Goal: Task Accomplishment & Management: Use online tool/utility

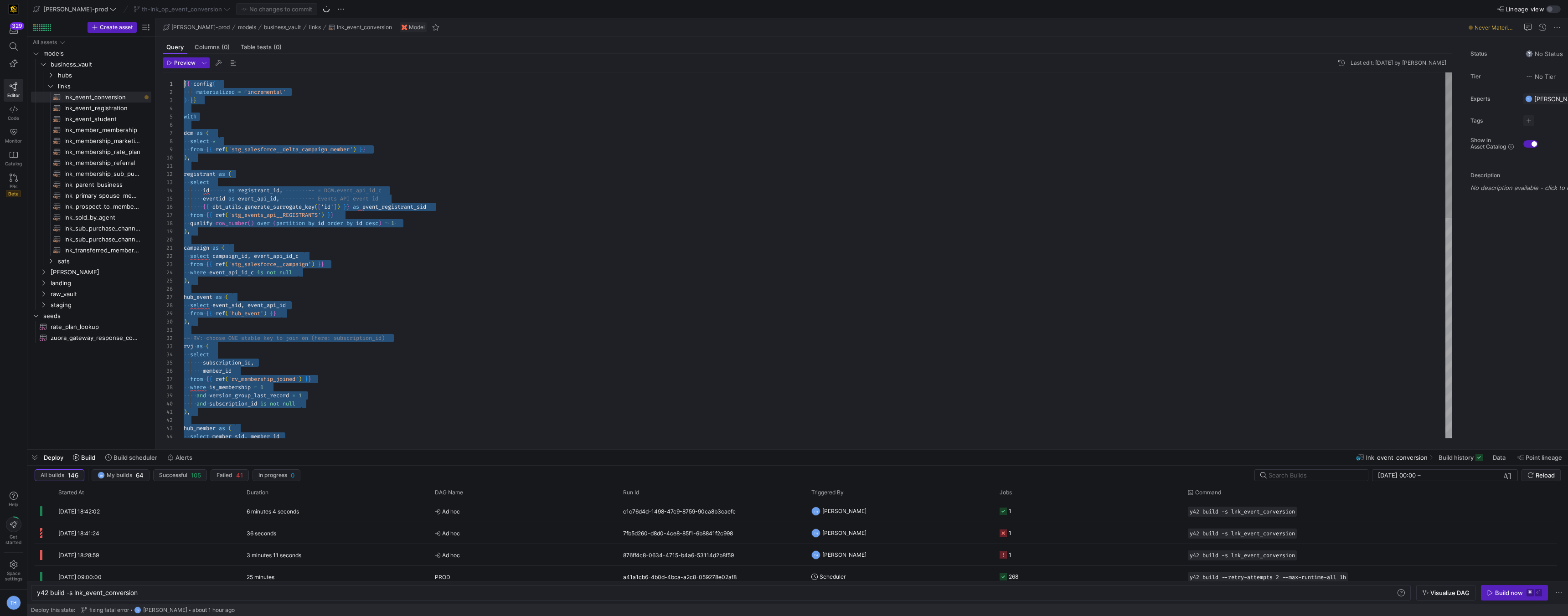
drag, startPoint x: 228, startPoint y: 411, endPoint x: 109, endPoint y: 17, distance: 411.6
type textarea ", f.rec_src from fin as f {% if is_incremental() %} left join {{ this }} as exi…"
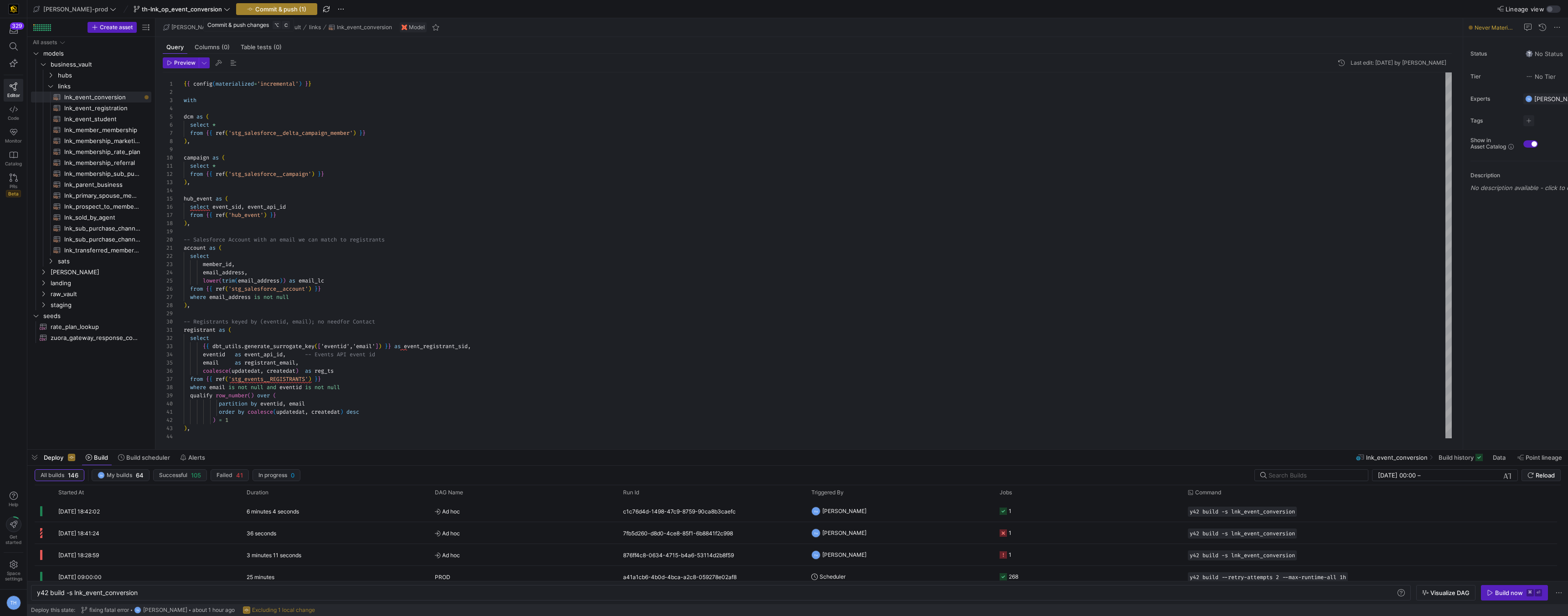
click at [255, 7] on span "Commit & push (1)" at bounding box center [280, 9] width 51 height 8
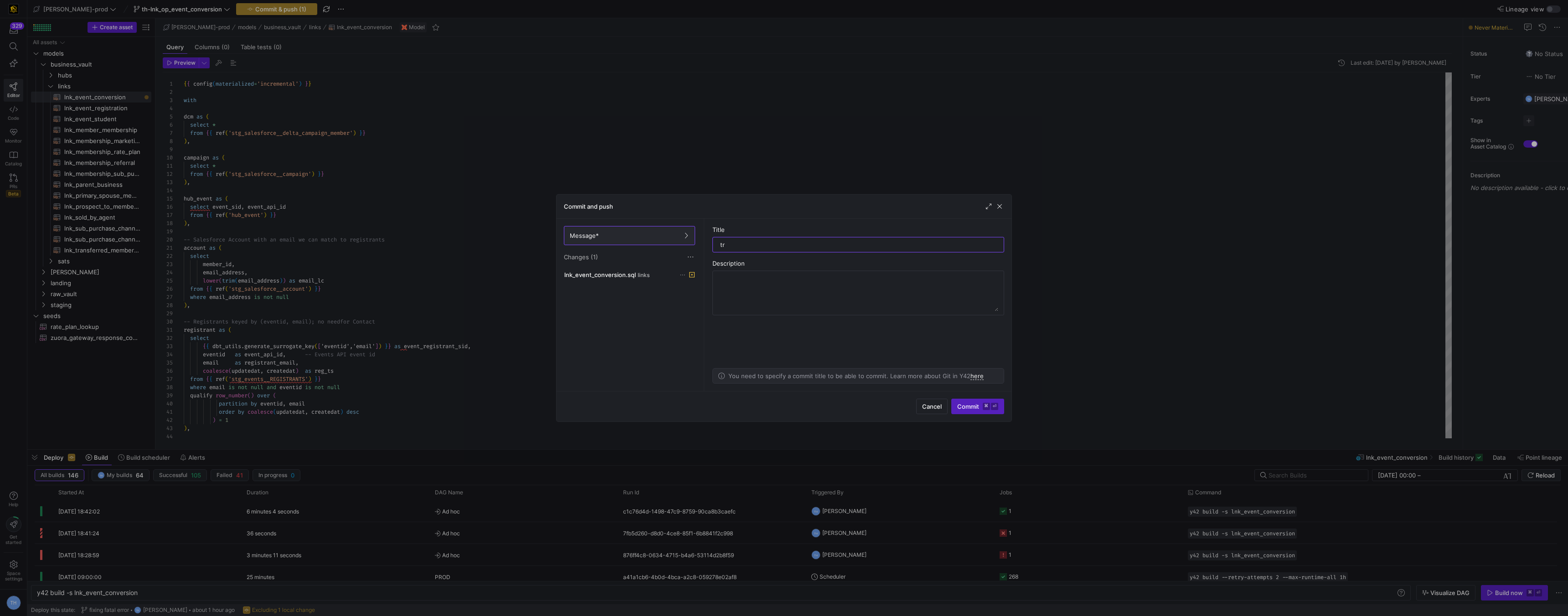
type input "t"
type input "going back to an old model with new logic"
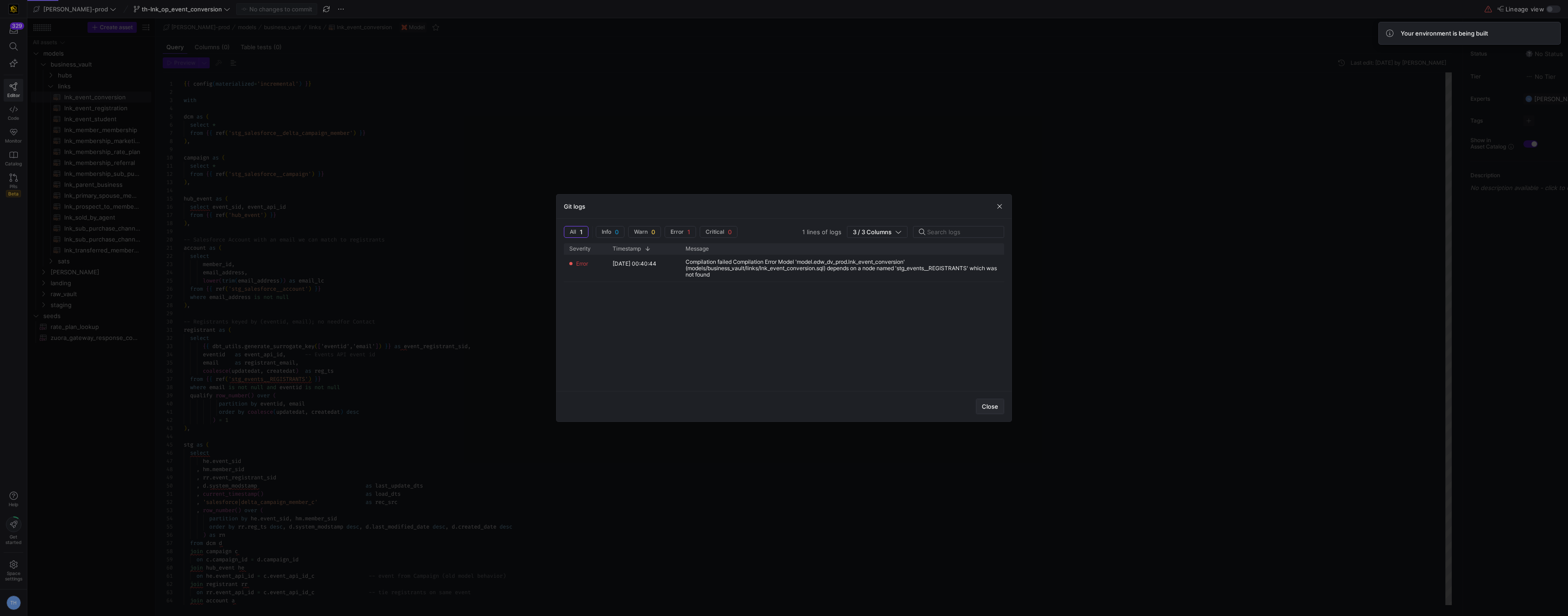
click at [988, 399] on button "Close" at bounding box center [990, 406] width 29 height 15
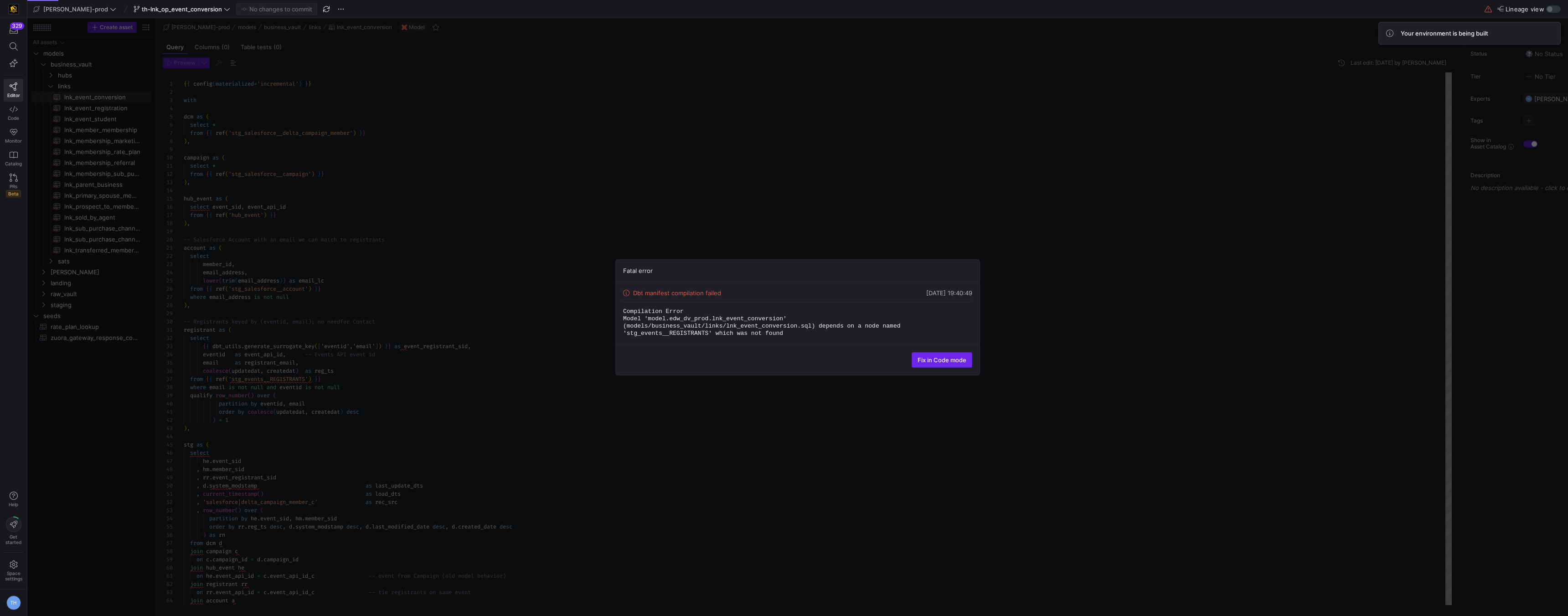
click at [932, 360] on span "Fix in Code mode" at bounding box center [942, 360] width 49 height 8
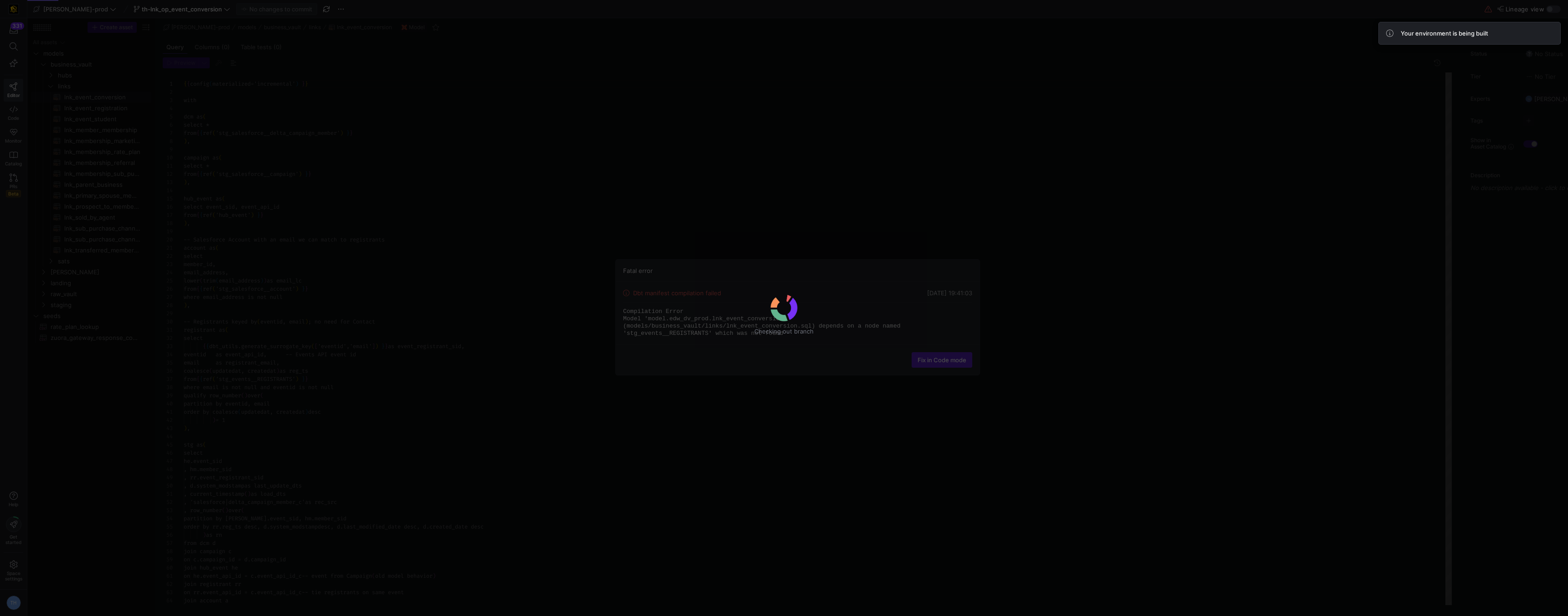
scroll to position [82, 0]
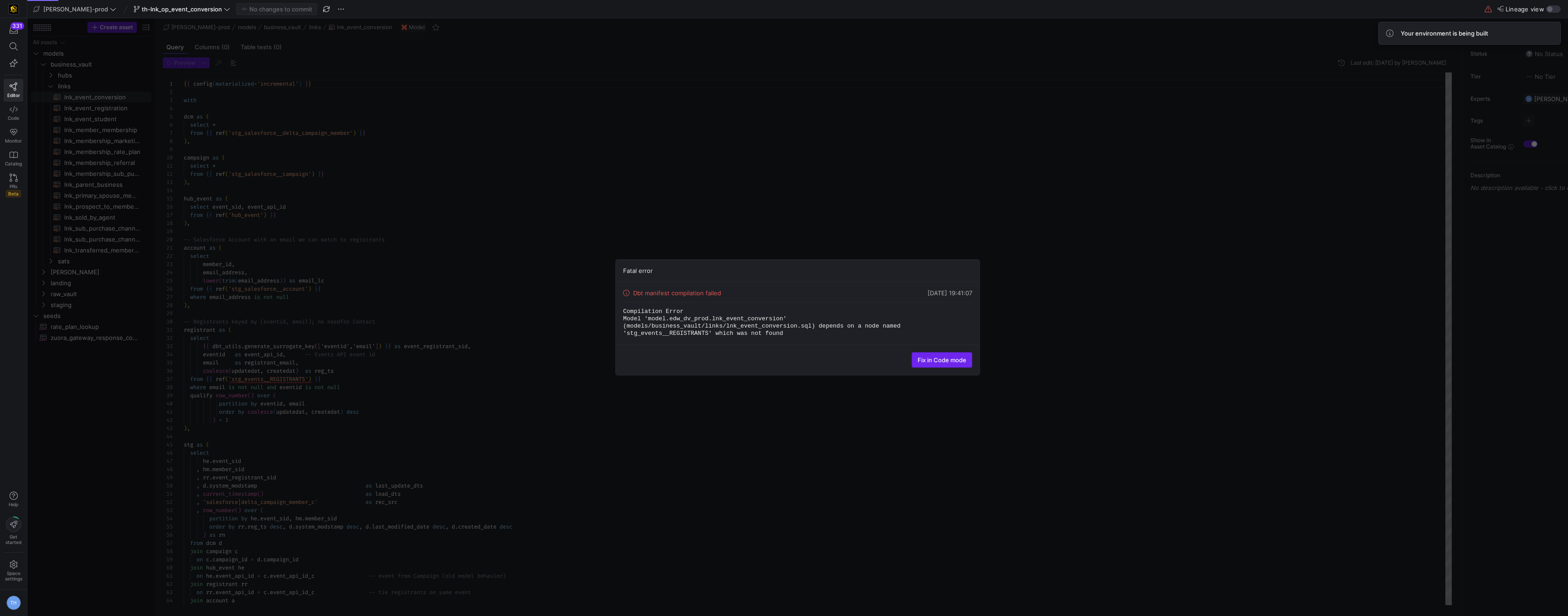
click at [922, 360] on span "Fix in Code mode" at bounding box center [942, 360] width 49 height 8
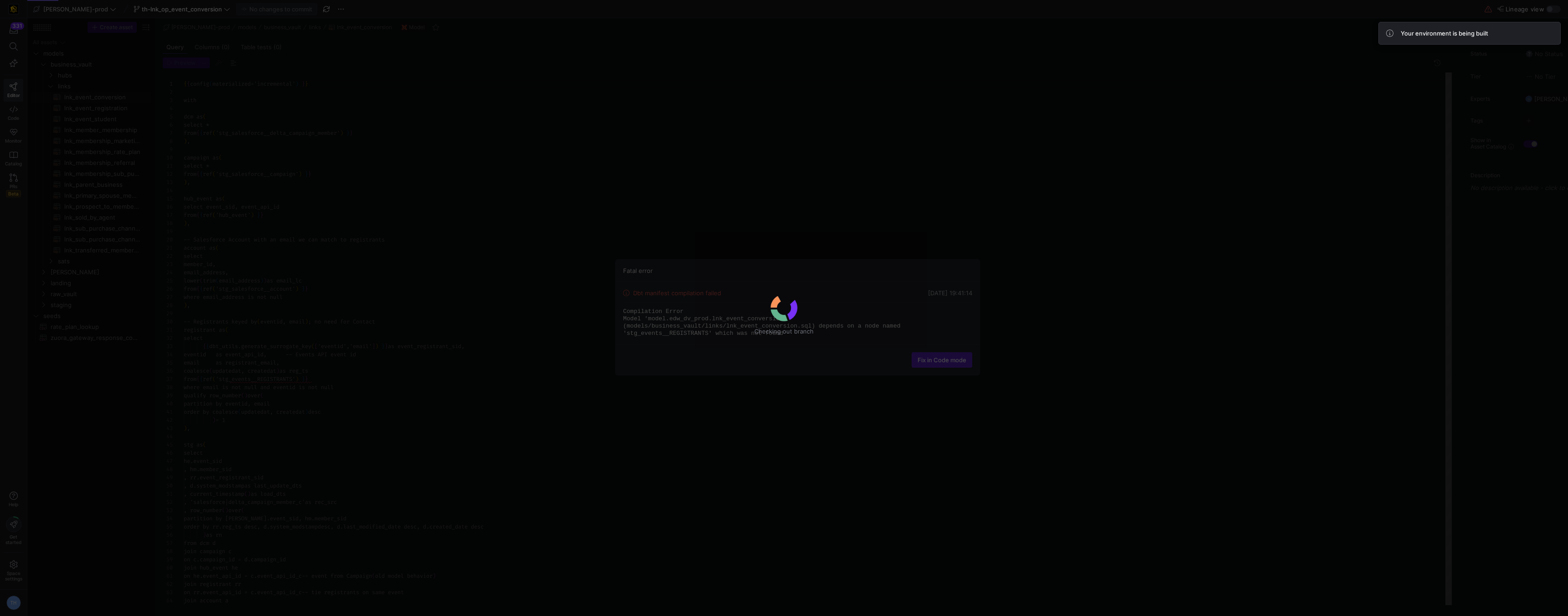
scroll to position [82, 0]
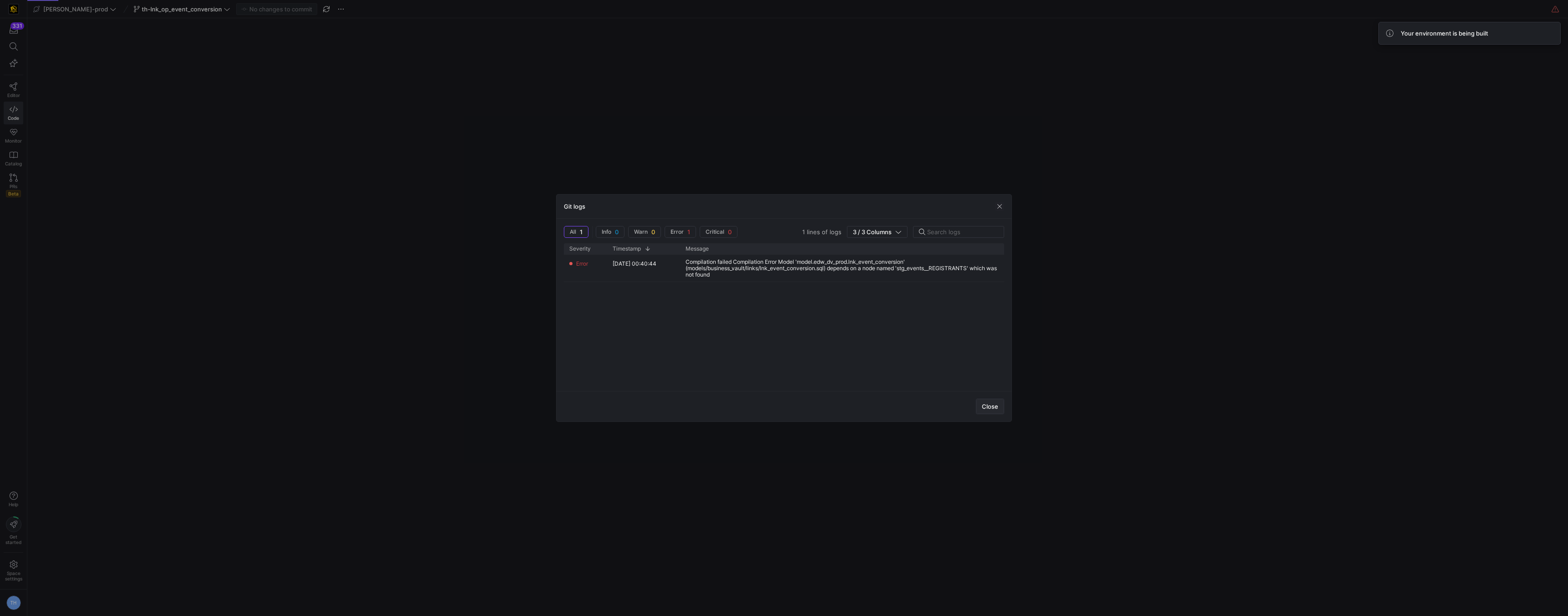
click at [999, 406] on span "button" at bounding box center [989, 406] width 28 height 14
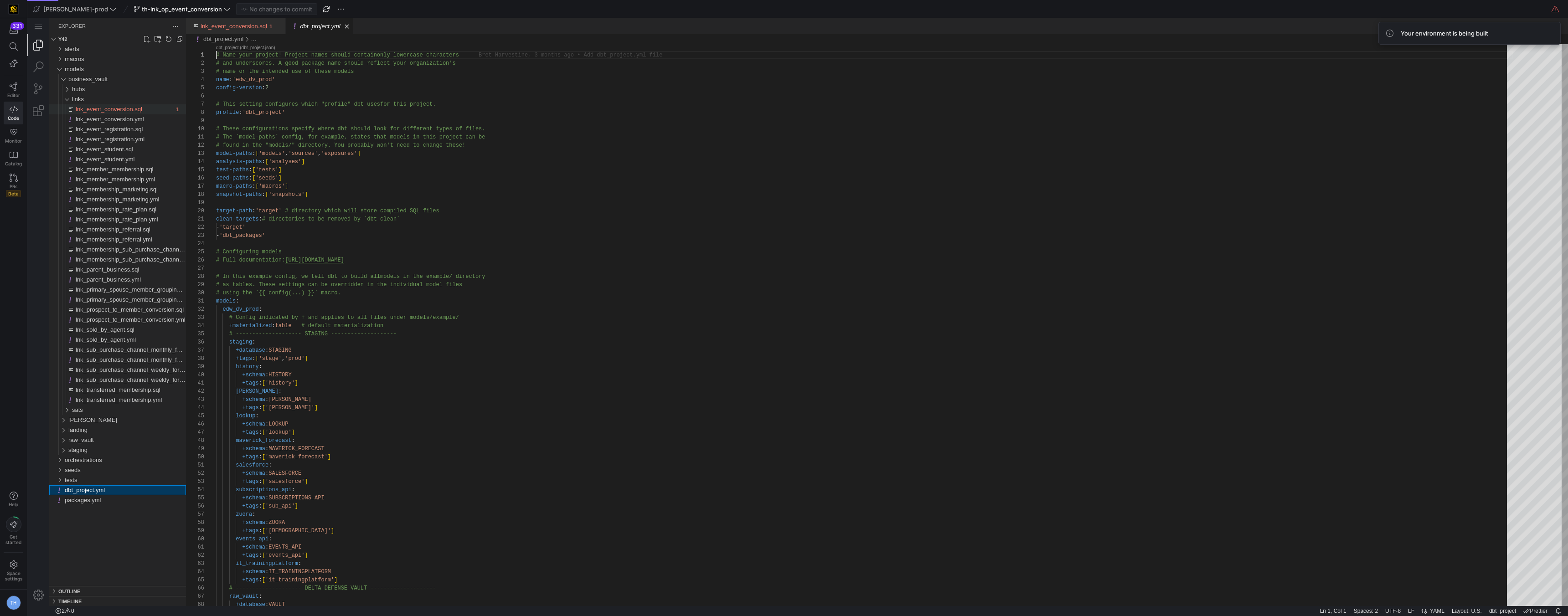
click at [109, 111] on span "lnk_event_conversion.sql" at bounding box center [108, 109] width 66 height 7
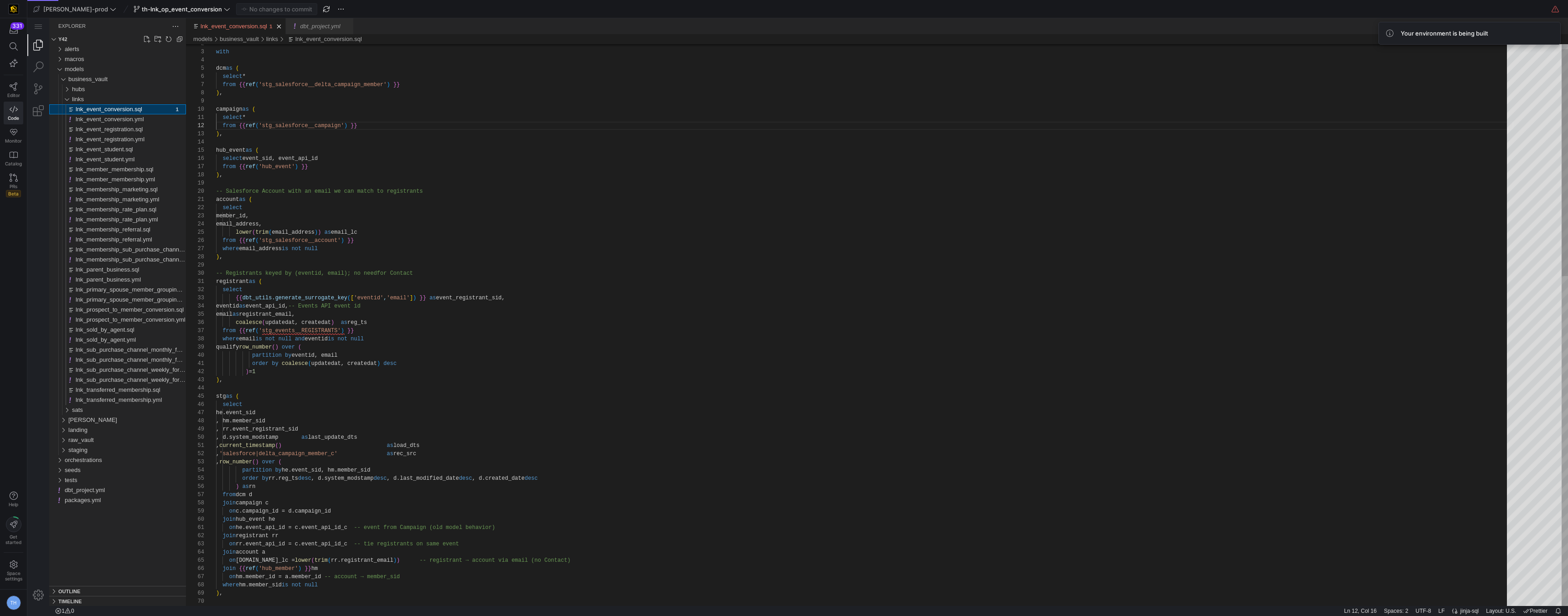
scroll to position [82, 49]
type textarea "registrant as ( select {{ dbt_utils.generate_surrogate_key(['eventid','email'])…"
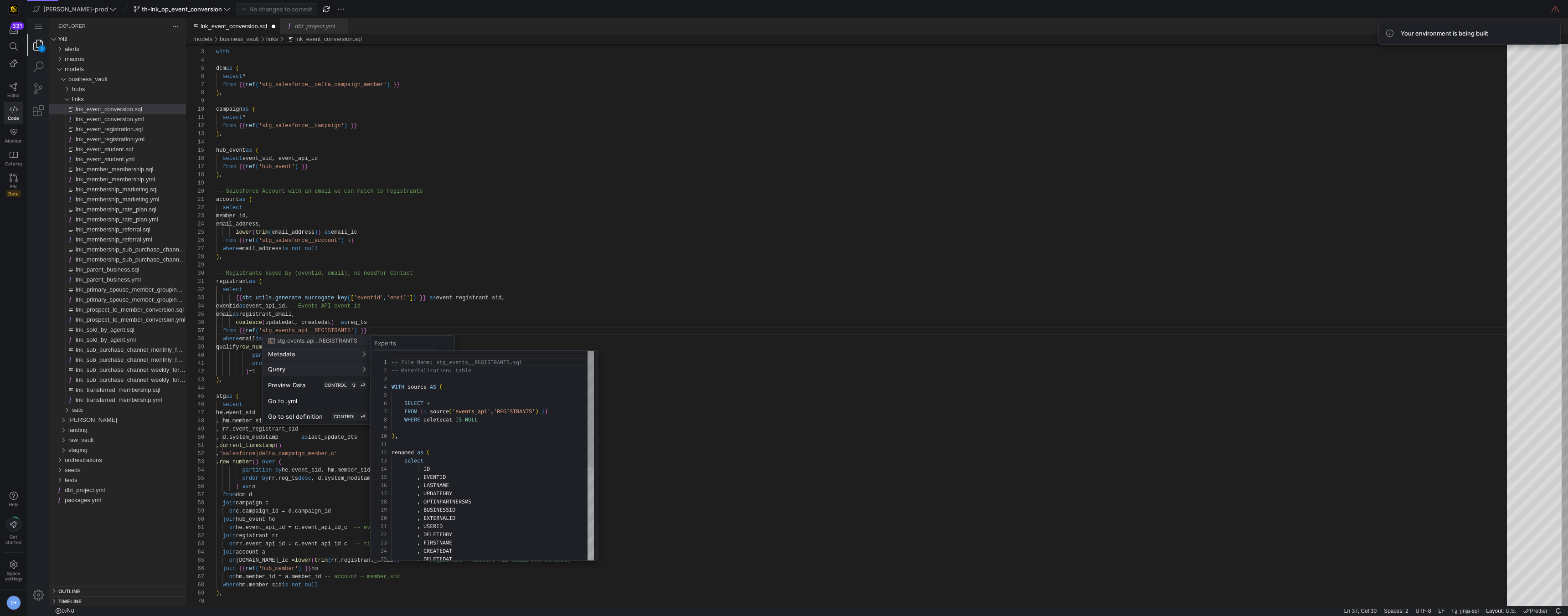
scroll to position [82, 0]
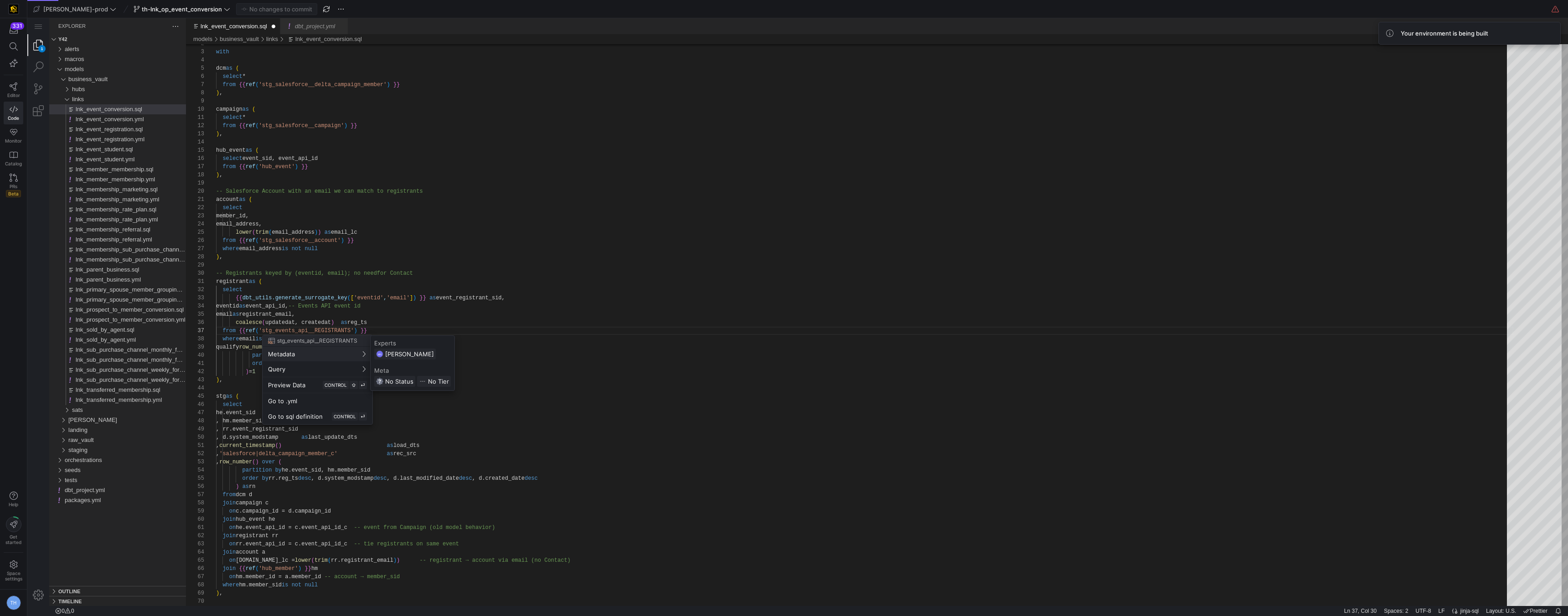
click at [384, 263] on div at bounding box center [784, 308] width 1568 height 616
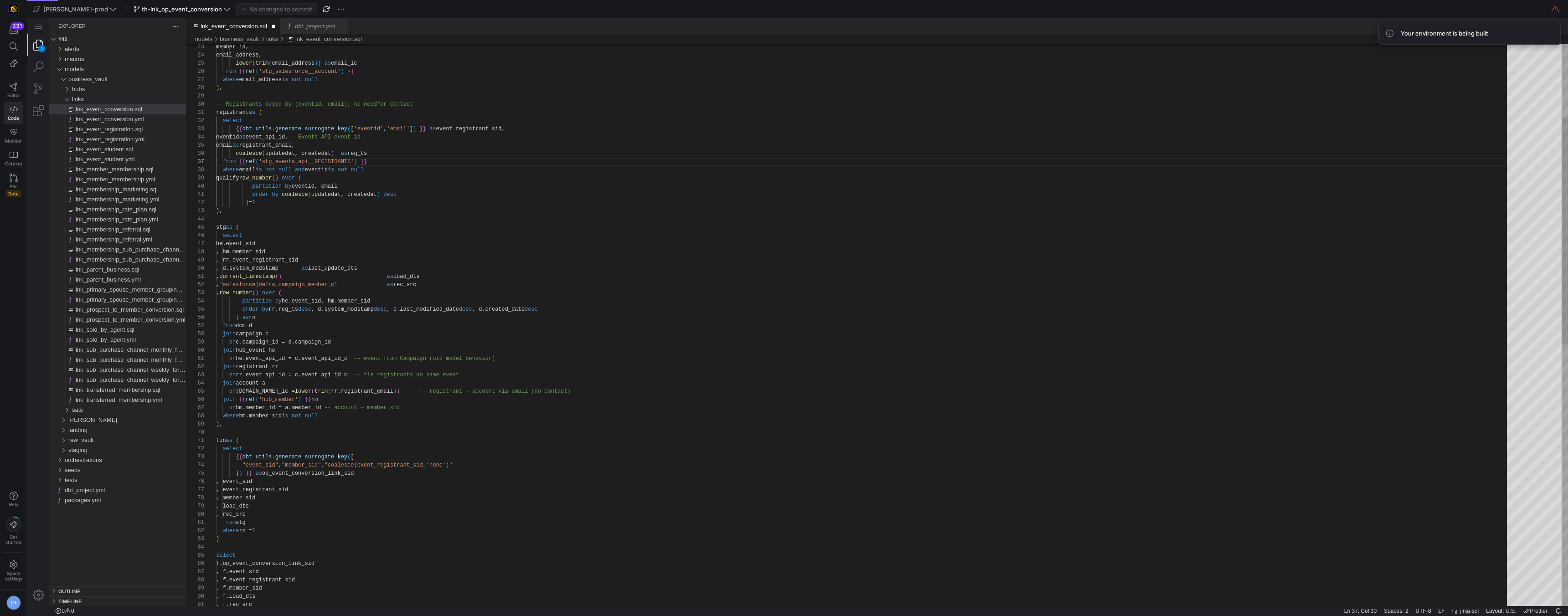
scroll to position [33, 75]
click at [290, 145] on div ", f.event_sid , f.event_registrant_sid , f.member_sid , f.load_dts , f.rec_src …" at bounding box center [864, 557] width 1297 height 1390
click at [265, 8] on span "Commit & push (1)" at bounding box center [280, 9] width 51 height 8
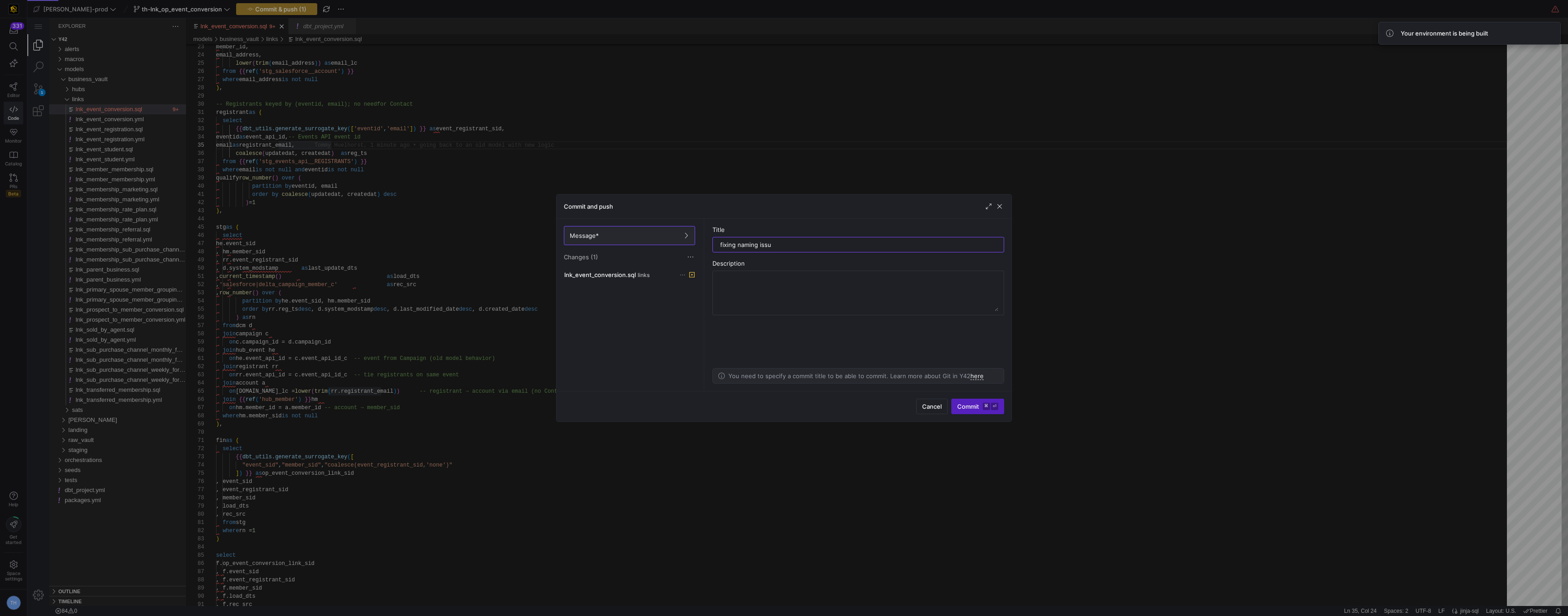
type input "fixing naming issue"
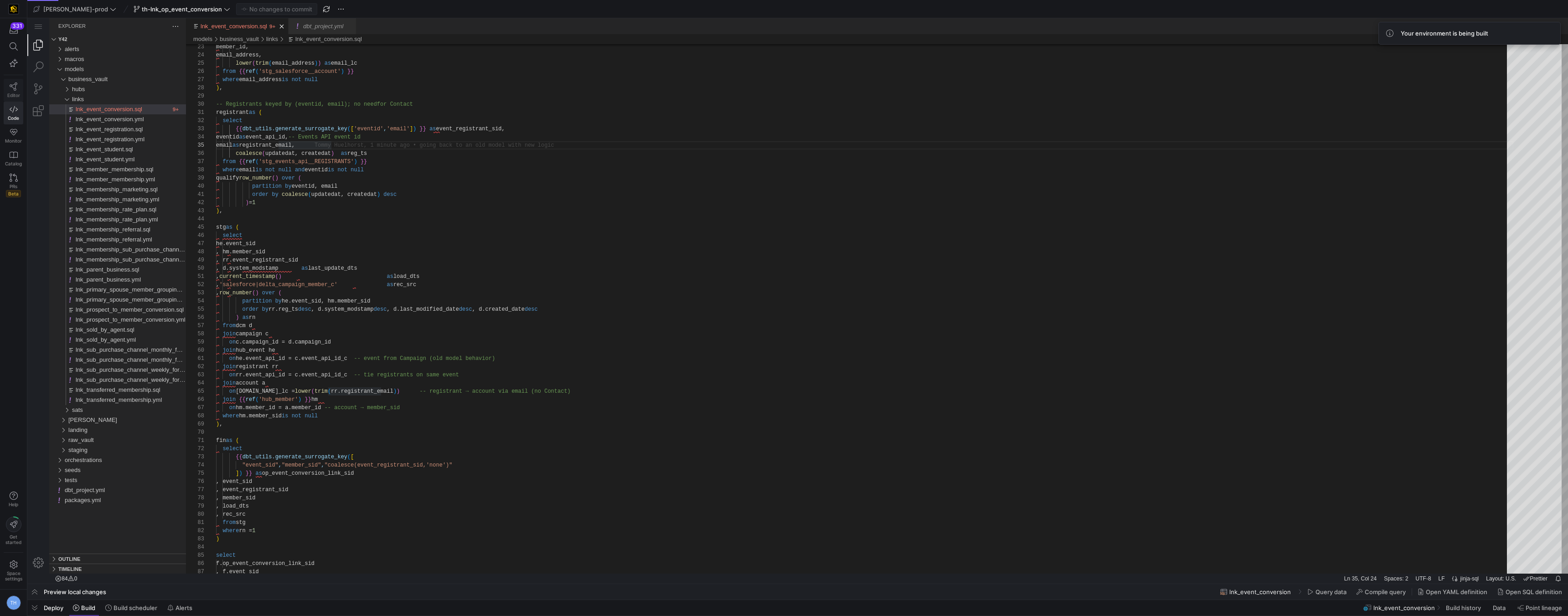
click at [18, 92] on span "Editor" at bounding box center [13, 95] width 13 height 6
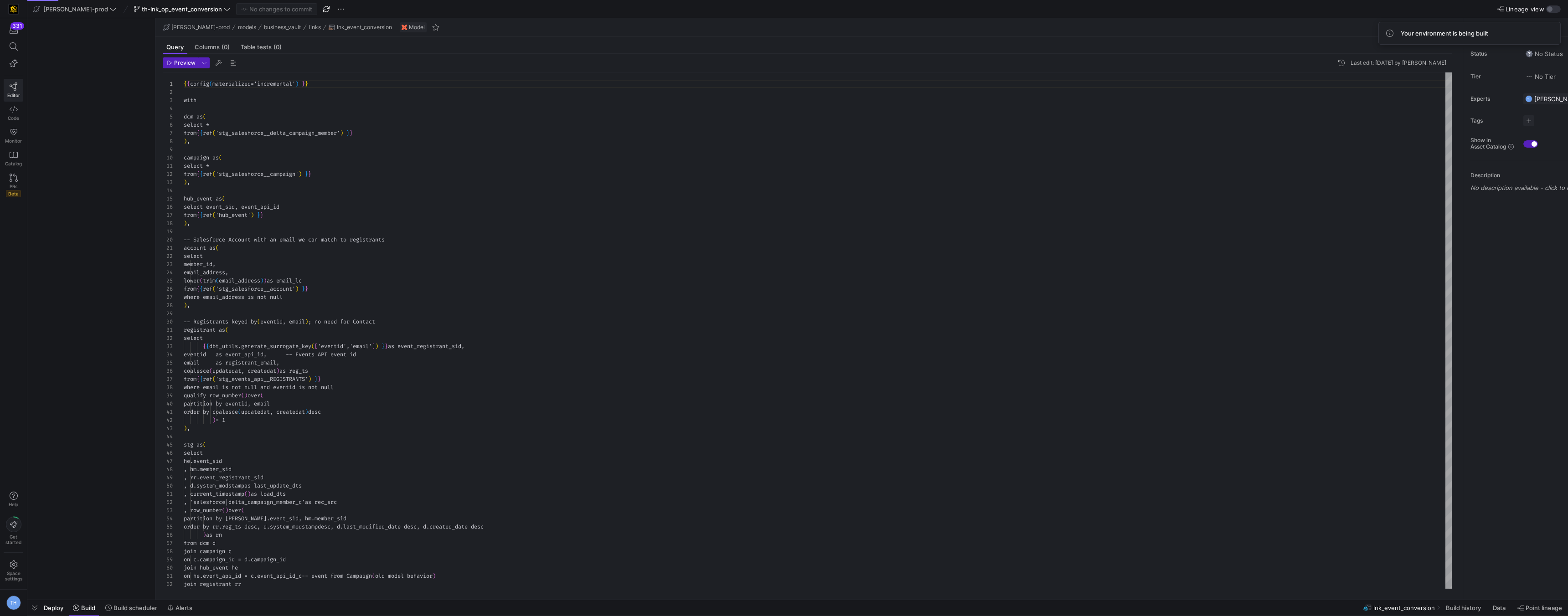
scroll to position [82, 0]
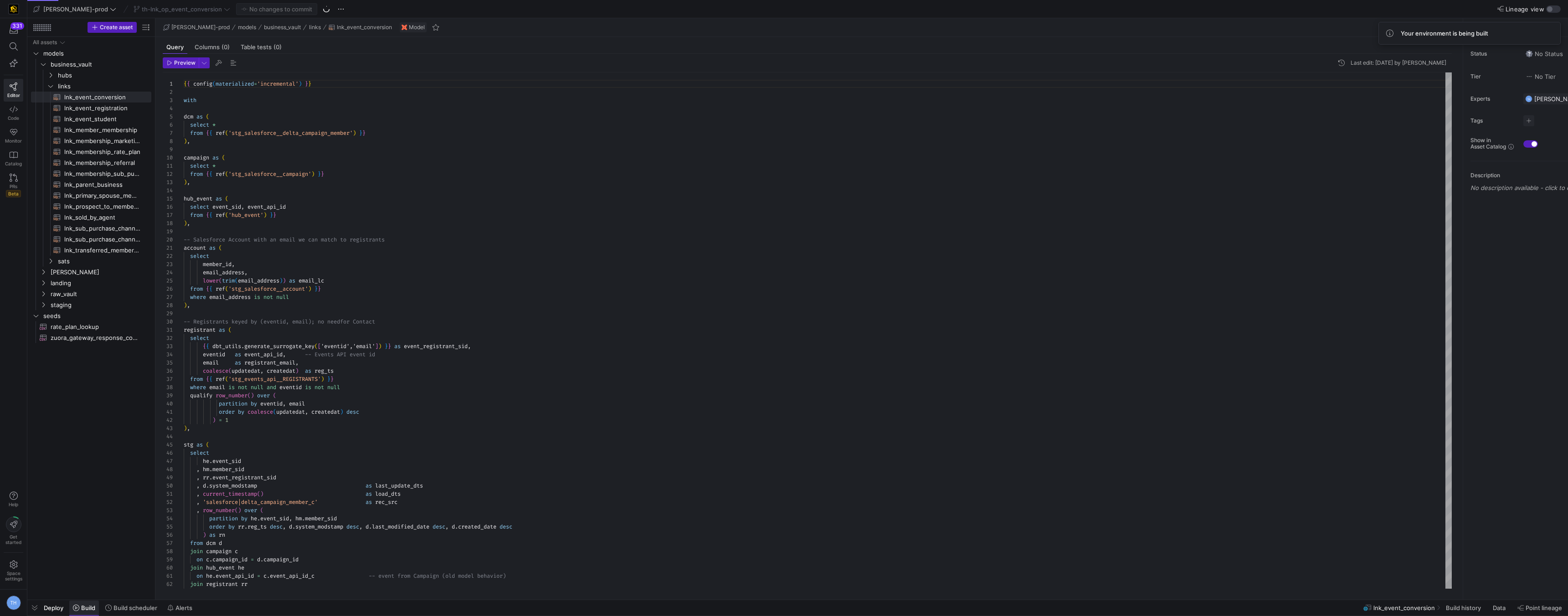
click at [91, 607] on span "Build" at bounding box center [88, 608] width 14 height 8
click at [80, 613] on span at bounding box center [84, 608] width 29 height 14
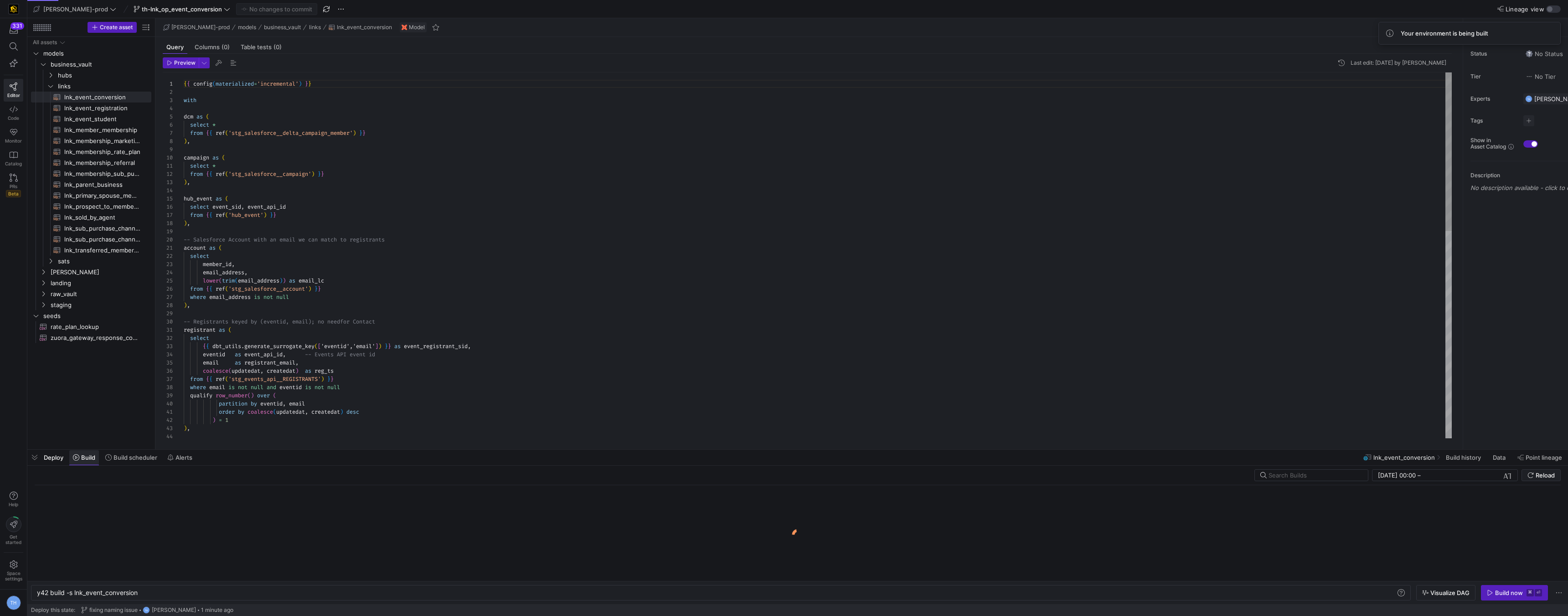
scroll to position [0, 101]
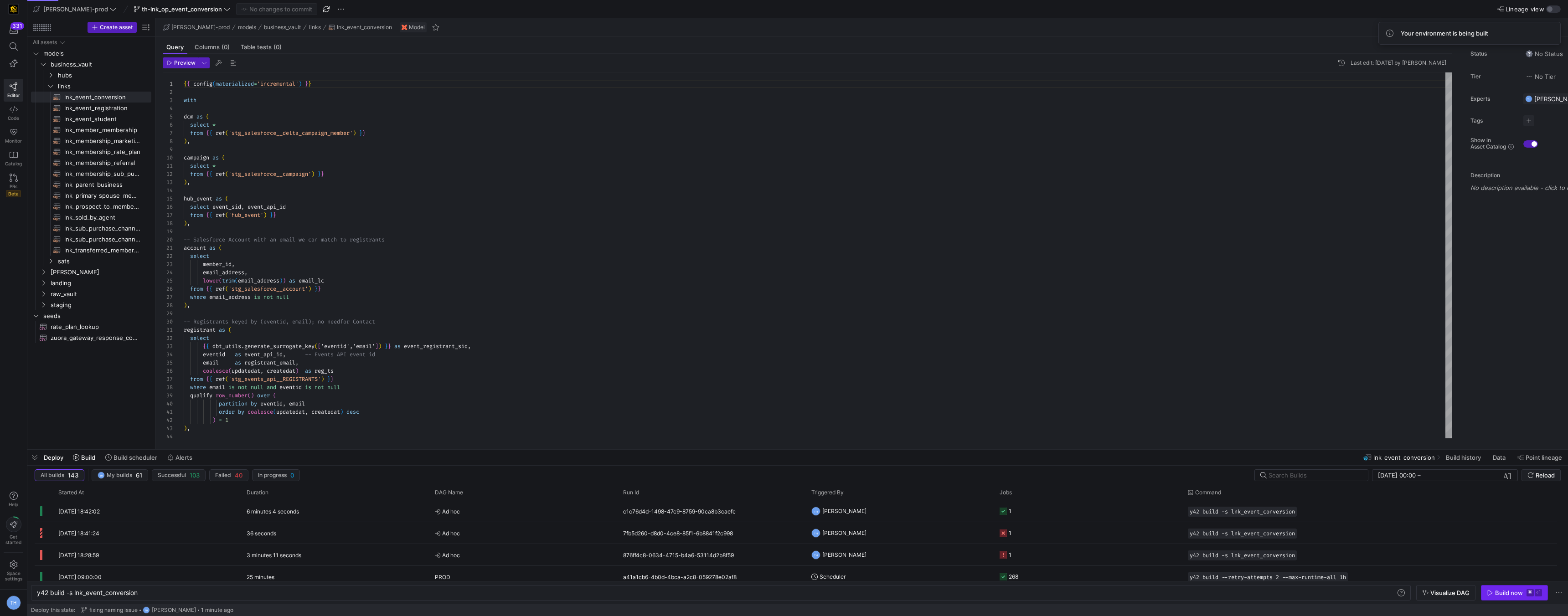
click at [1497, 588] on span "button" at bounding box center [1514, 593] width 66 height 14
click at [414, 507] on div "54 seconds" at bounding box center [335, 511] width 189 height 22
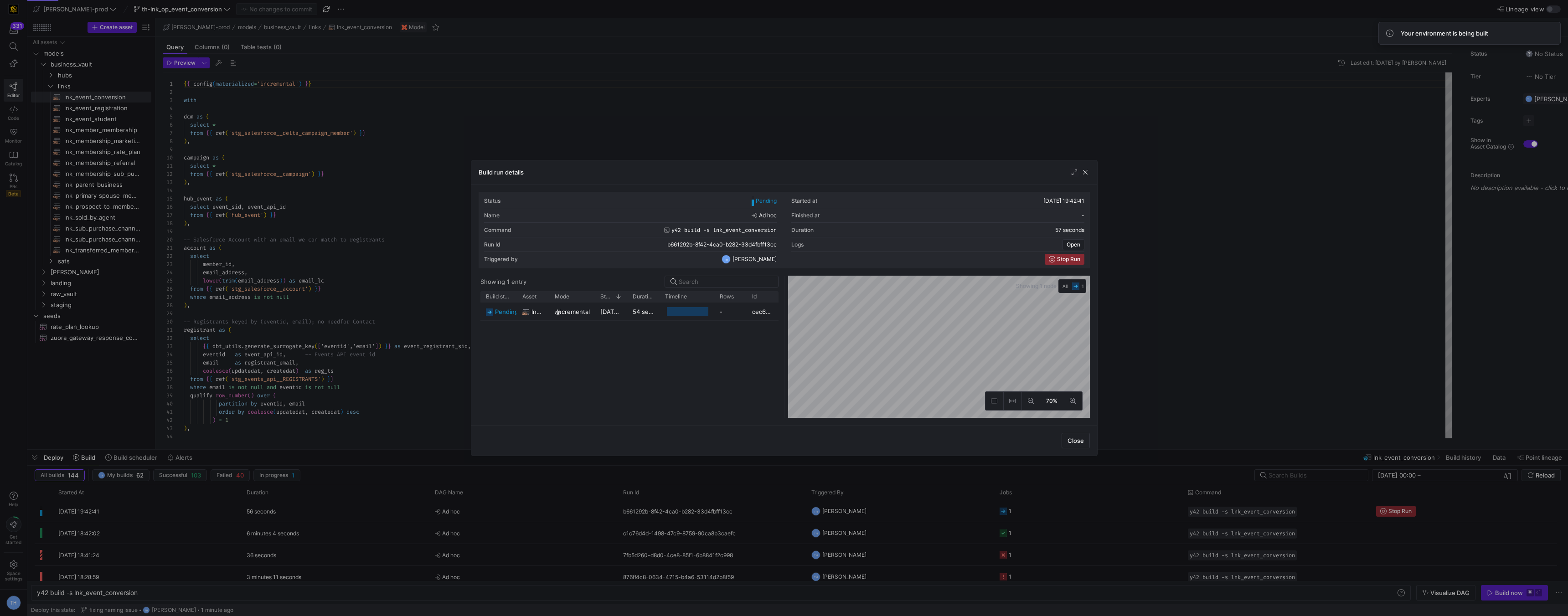
click at [342, 172] on div at bounding box center [784, 308] width 1568 height 616
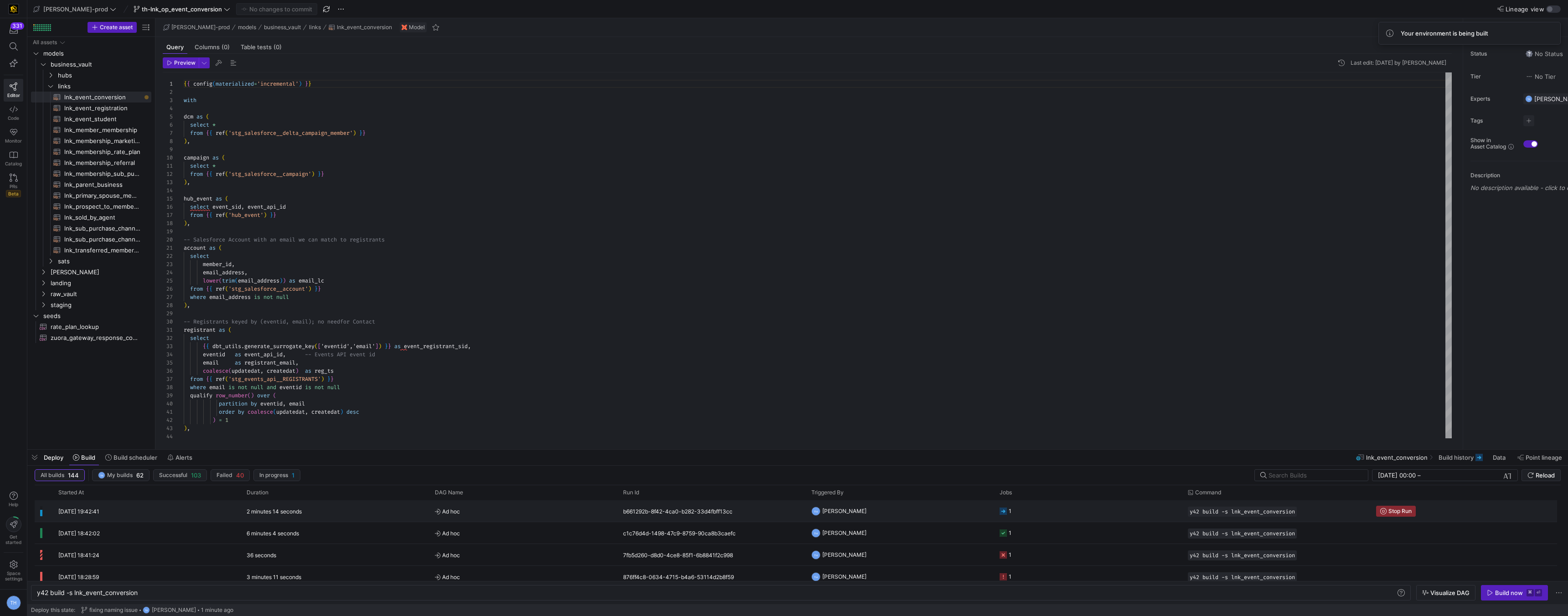
click at [359, 514] on div "2 minutes 14 seconds" at bounding box center [335, 511] width 189 height 22
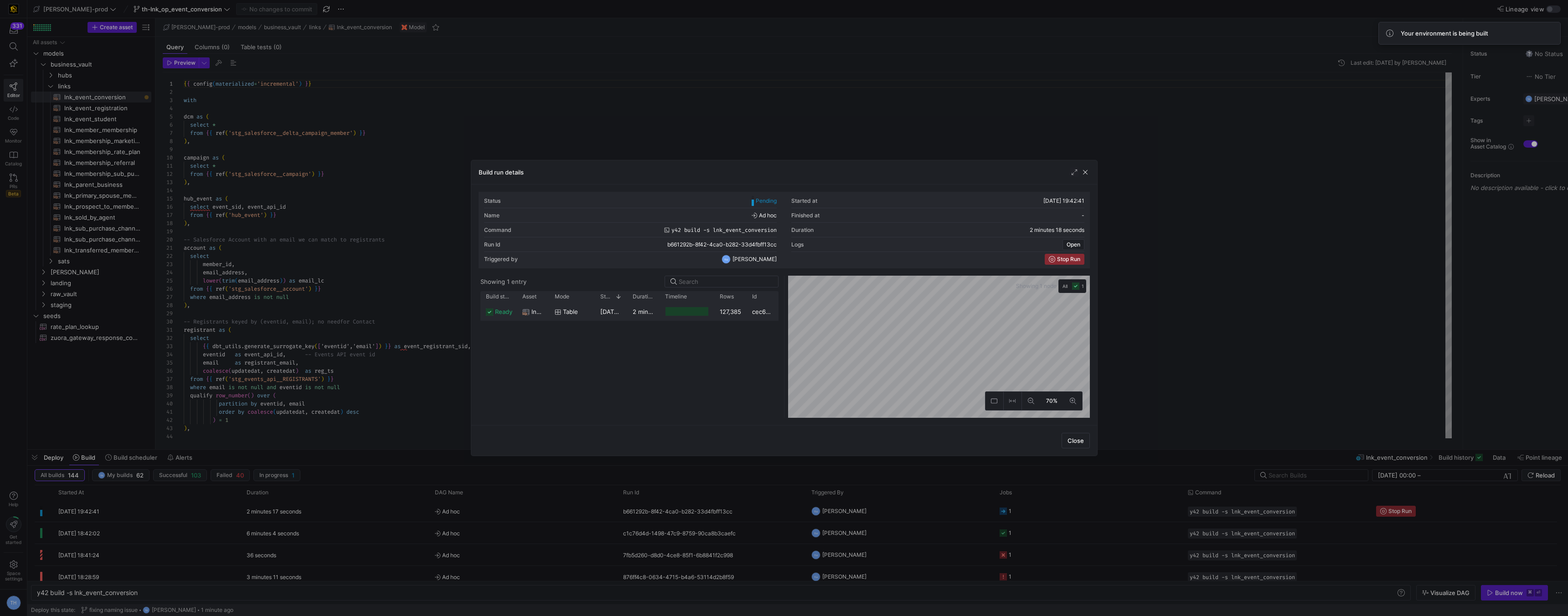
click at [594, 310] on div "table" at bounding box center [572, 311] width 45 height 18
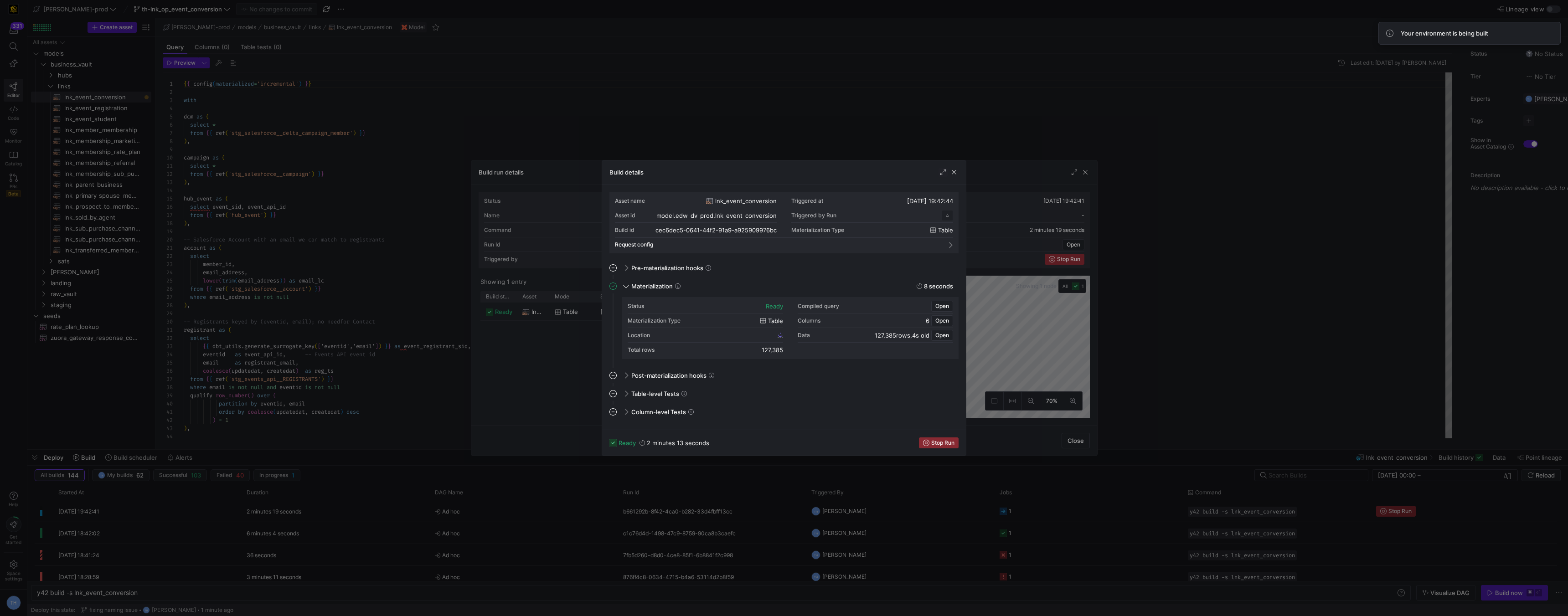
scroll to position [82, 0]
click at [698, 334] on span "cec6dec5_0641_44f2_91a9_a925909976bc" at bounding box center [721, 335] width 109 height 7
click at [395, 81] on div at bounding box center [784, 308] width 1568 height 616
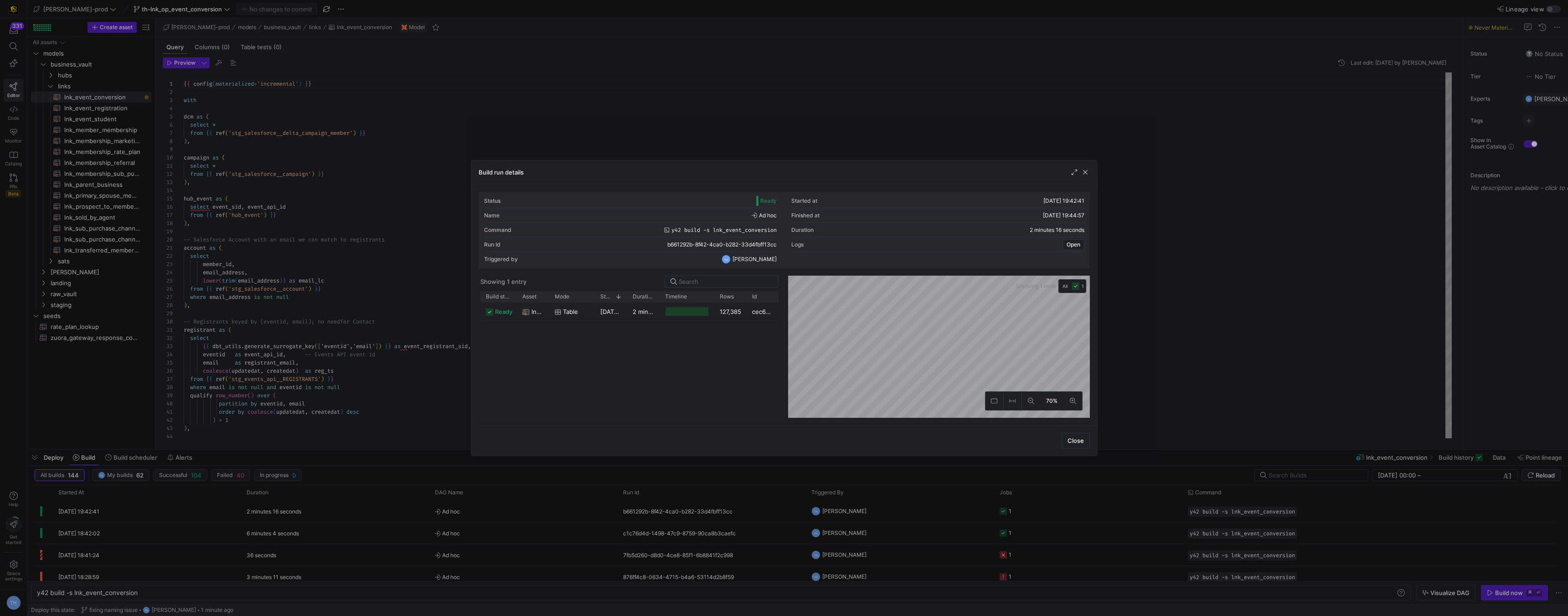
click at [395, 81] on div at bounding box center [784, 308] width 1568 height 616
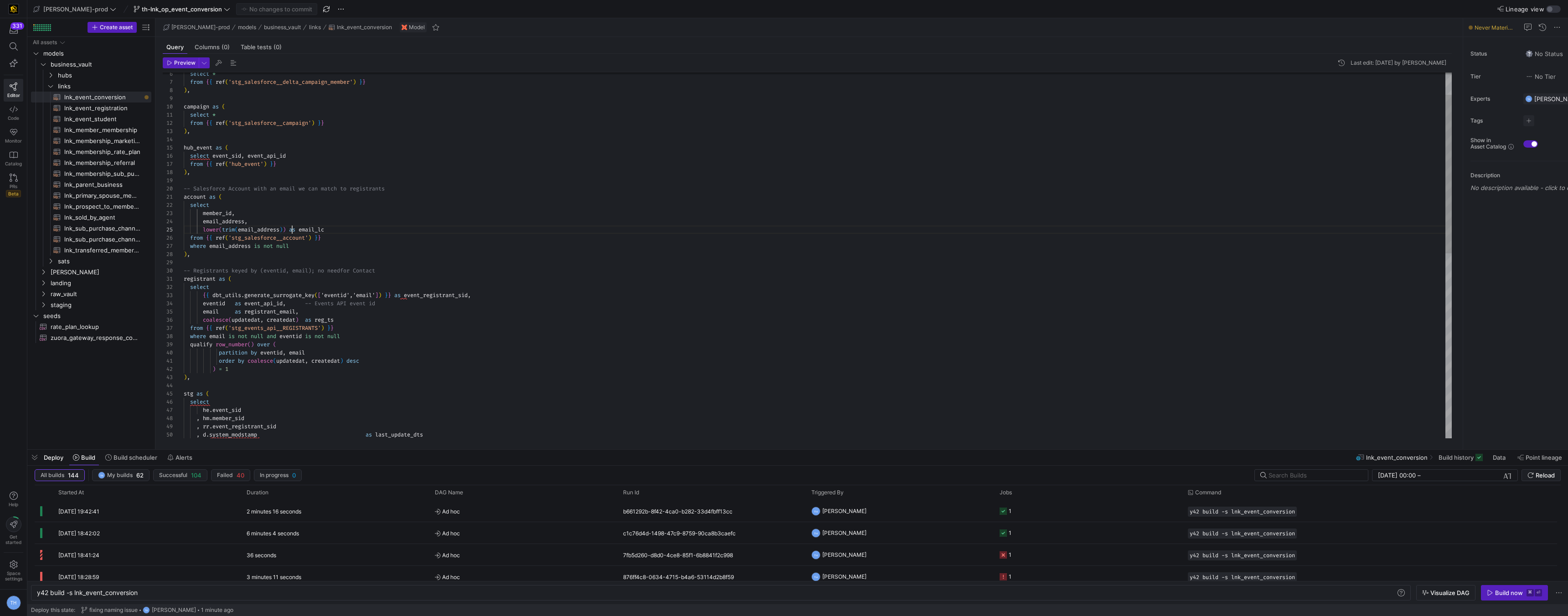
click at [291, 226] on div "select * from { { ref ( 'stg_salesforce__delta_campaign_member' ) } } ) , campa…" at bounding box center [818, 443] width 1268 height 844
drag, startPoint x: 339, startPoint y: 230, endPoint x: 312, endPoint y: 230, distance: 27.0
click at [312, 230] on div "select * from { { ref ( 'stg_salesforce__delta_campaign_member' ) } } ) , campa…" at bounding box center [818, 443] width 1268 height 844
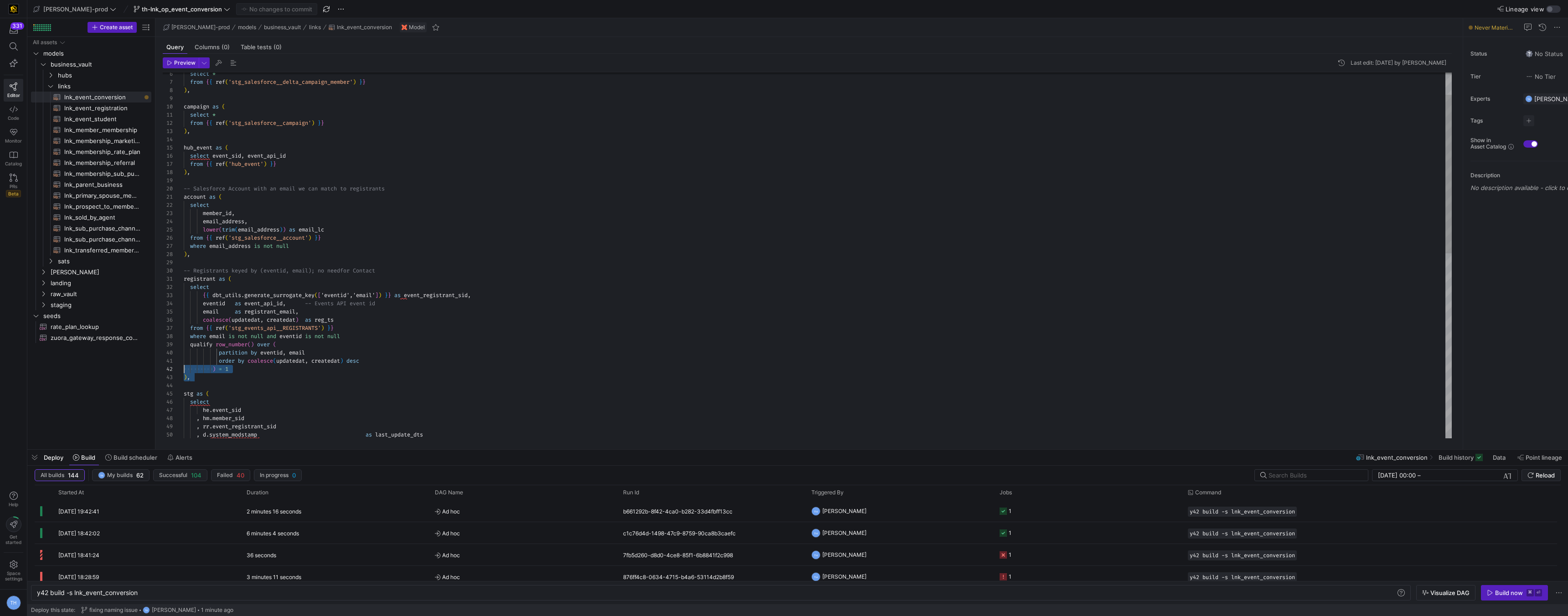
scroll to position [65, 0]
drag, startPoint x: 238, startPoint y: 380, endPoint x: 148, endPoint y: 345, distance: 96.6
click at [148, 345] on as-split "Create asset Drag here to set row groups Drag here to set column labels Group 1…" at bounding box center [797, 234] width 1540 height 431
click at [231, 387] on div "select * from { { ref ( 'stg_salesforce__delta_campaign_member' ) } } ) , campa…" at bounding box center [818, 443] width 1268 height 844
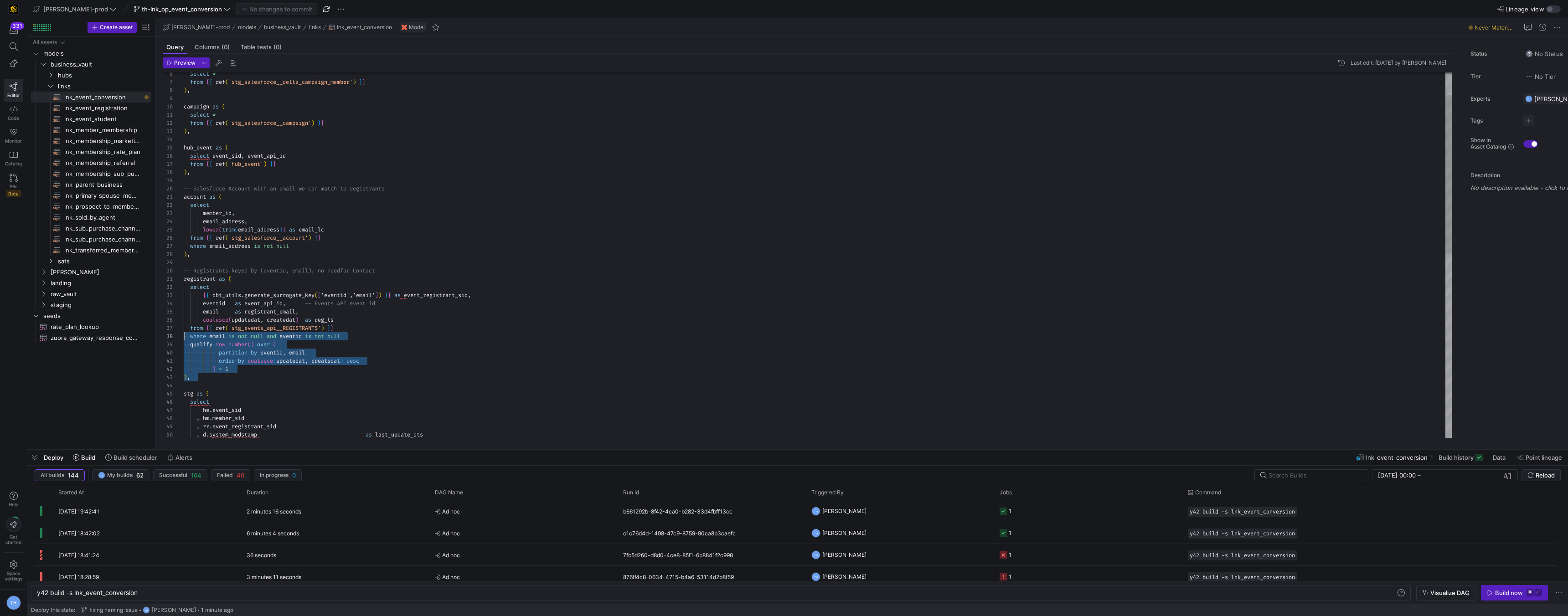
drag, startPoint x: 227, startPoint y: 383, endPoint x: 125, endPoint y: 334, distance: 113.2
click at [184, 334] on div "select * from { { ref ( 'stg_salesforce__delta_campaign_member' ) } } ) , campa…" at bounding box center [818, 443] width 1268 height 844
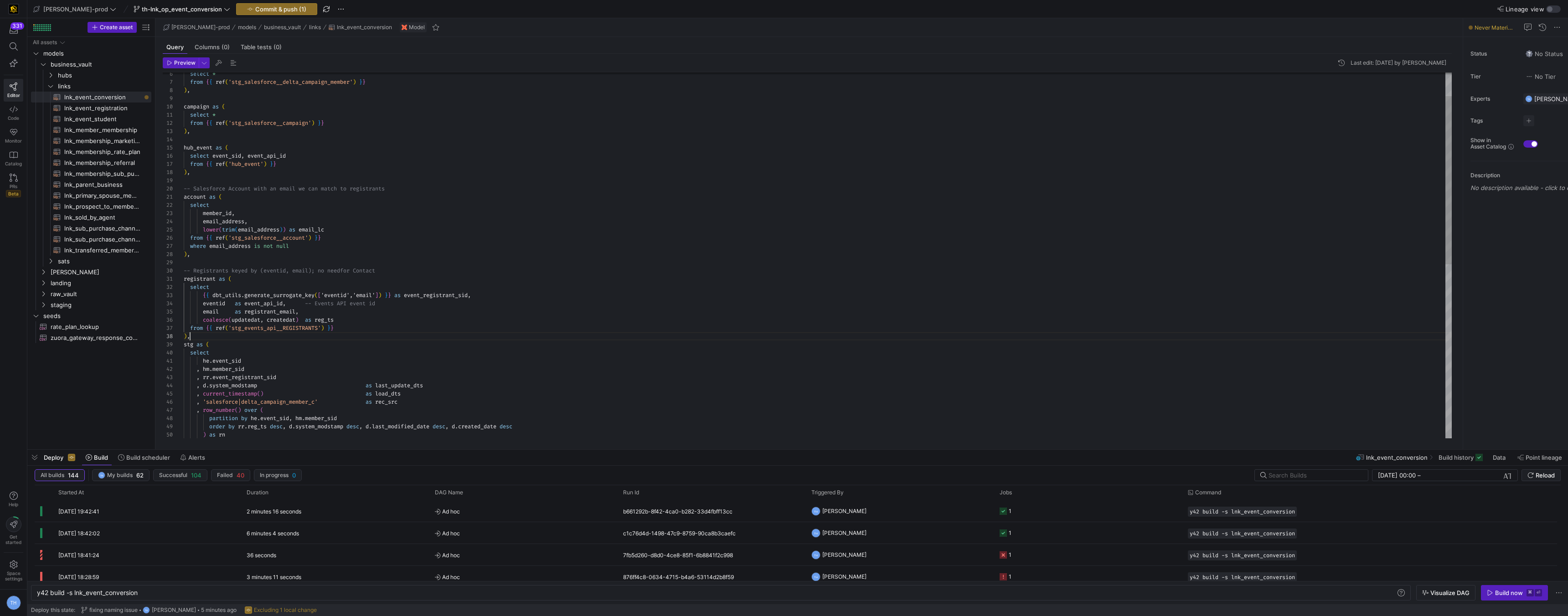
scroll to position [65, 0]
click at [310, 305] on div "select * from { { ref ( 'stg_salesforce__delta_campaign_member' ) } } ) , campa…" at bounding box center [818, 423] width 1268 height 803
click at [293, 305] on div "select * from { { ref ( 'stg_salesforce__delta_campaign_member' ) } } ) , campa…" at bounding box center [818, 423] width 1268 height 803
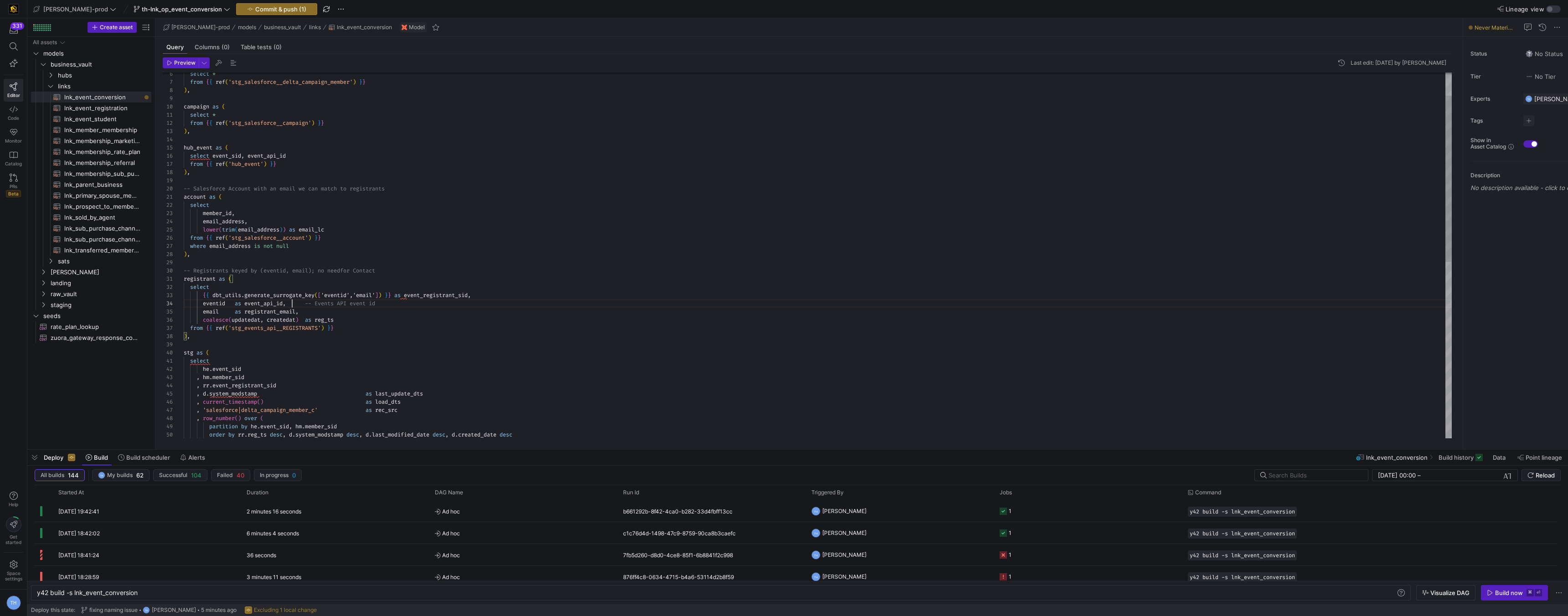
click at [297, 292] on div "select * from { { ref ( 'stg_salesforce__delta_campaign_member' ) } } ) , campa…" at bounding box center [818, 423] width 1268 height 803
click at [296, 290] on div "select * from { { ref ( 'stg_salesforce__delta_campaign_member' ) } } ) , campa…" at bounding box center [818, 423] width 1268 height 803
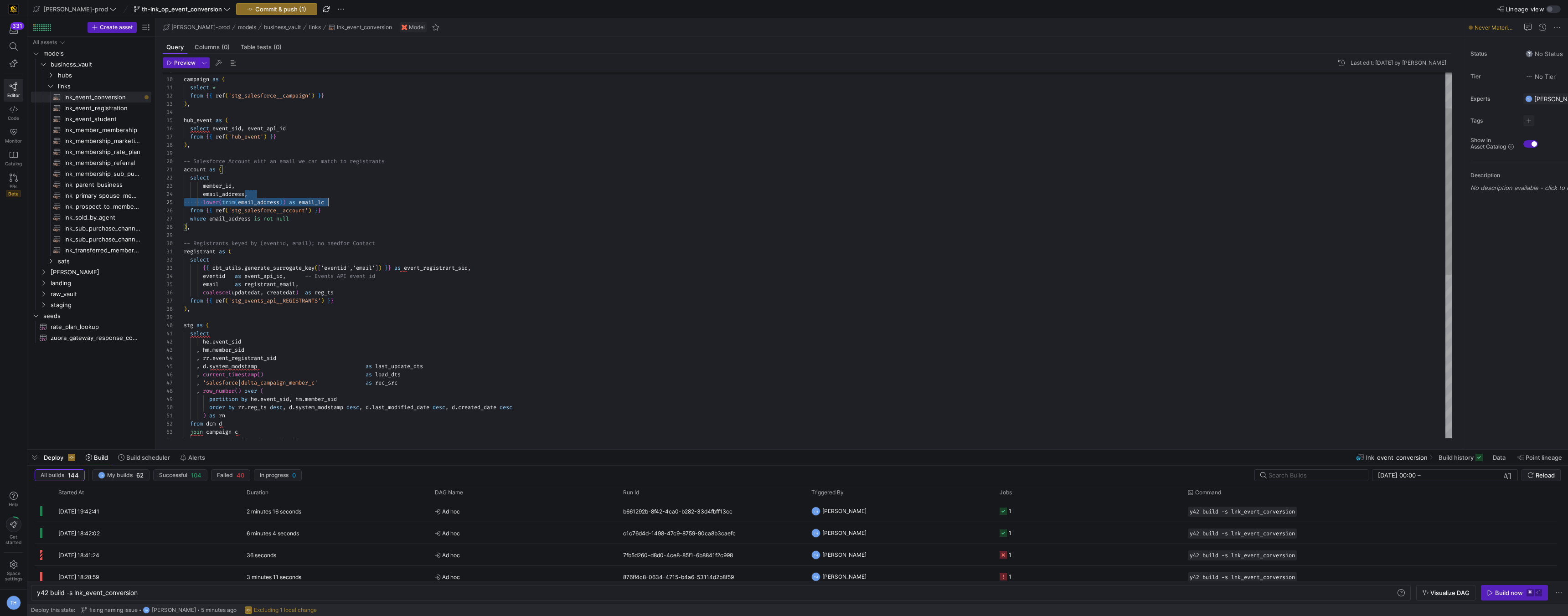
scroll to position [24, 96]
drag, startPoint x: 328, startPoint y: 200, endPoint x: 278, endPoint y: 202, distance: 50.0
click at [278, 202] on div ") , -- Registrants keyed by (eventid, email); no need for Contact registrant as…" at bounding box center [818, 396] width 1268 height 803
click at [278, 202] on span "email_address" at bounding box center [258, 202] width 41 height 8
click at [283, 201] on div ") , -- Registrants keyed by (eventid, email); no need for Contact registrant as…" at bounding box center [818, 396] width 1268 height 803
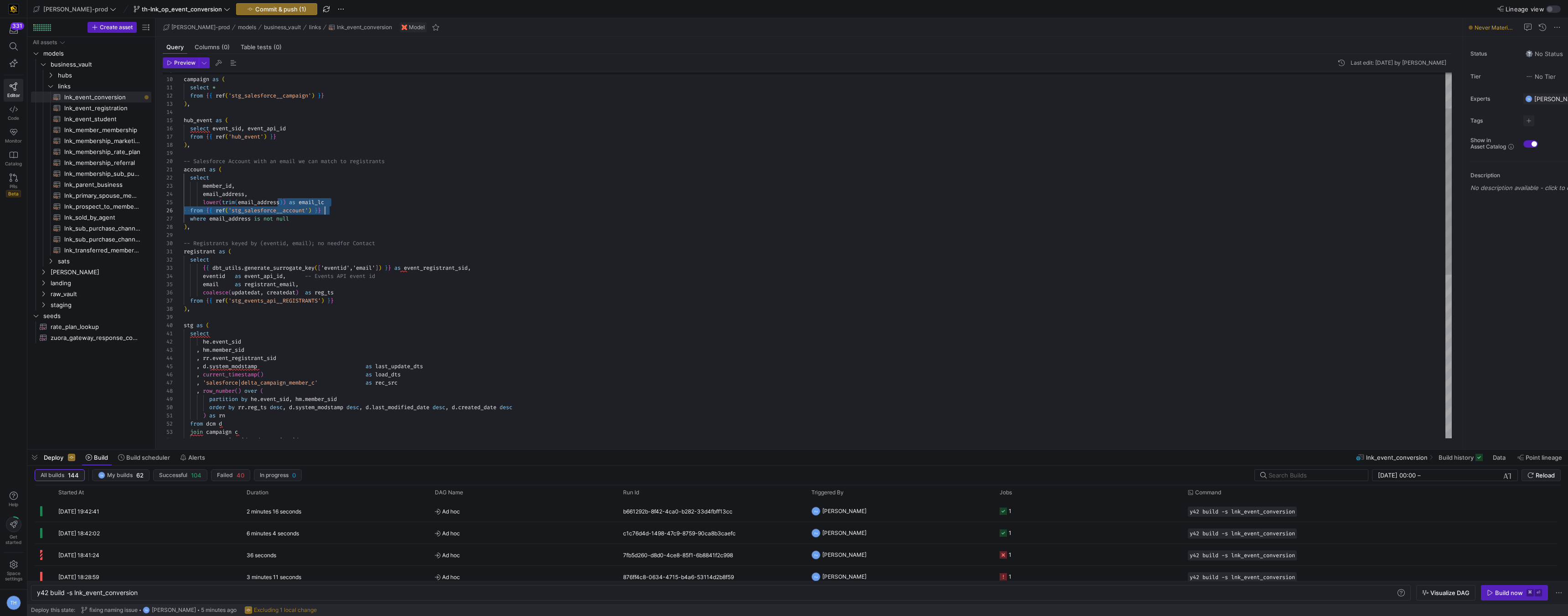
scroll to position [33, 144]
drag, startPoint x: 330, startPoint y: 206, endPoint x: 348, endPoint y: 203, distance: 18.2
click at [348, 203] on div ") , -- Registrants keyed by (eventid, email); no need for Contact registrant as…" at bounding box center [818, 396] width 1268 height 803
click at [238, 202] on div ") , -- Registrants keyed by (eventid, email); no need for Contact registrant as…" at bounding box center [818, 396] width 1268 height 803
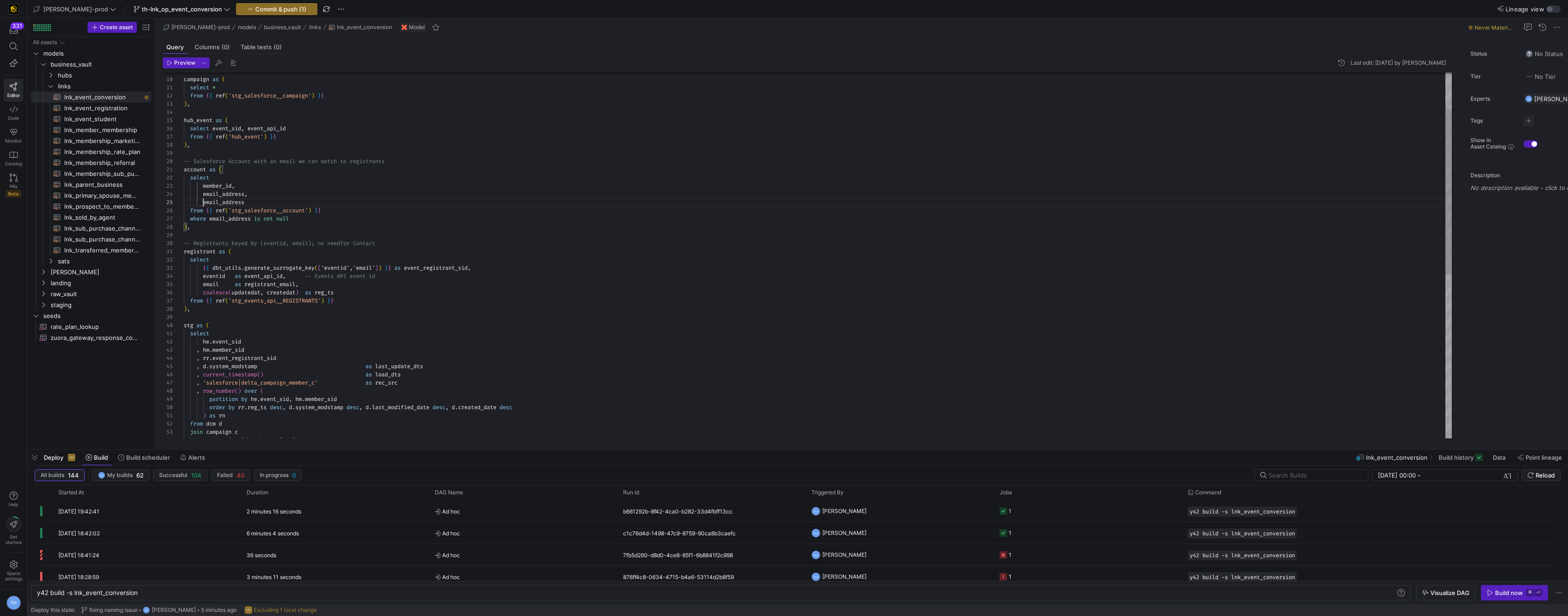
scroll to position [33, 19]
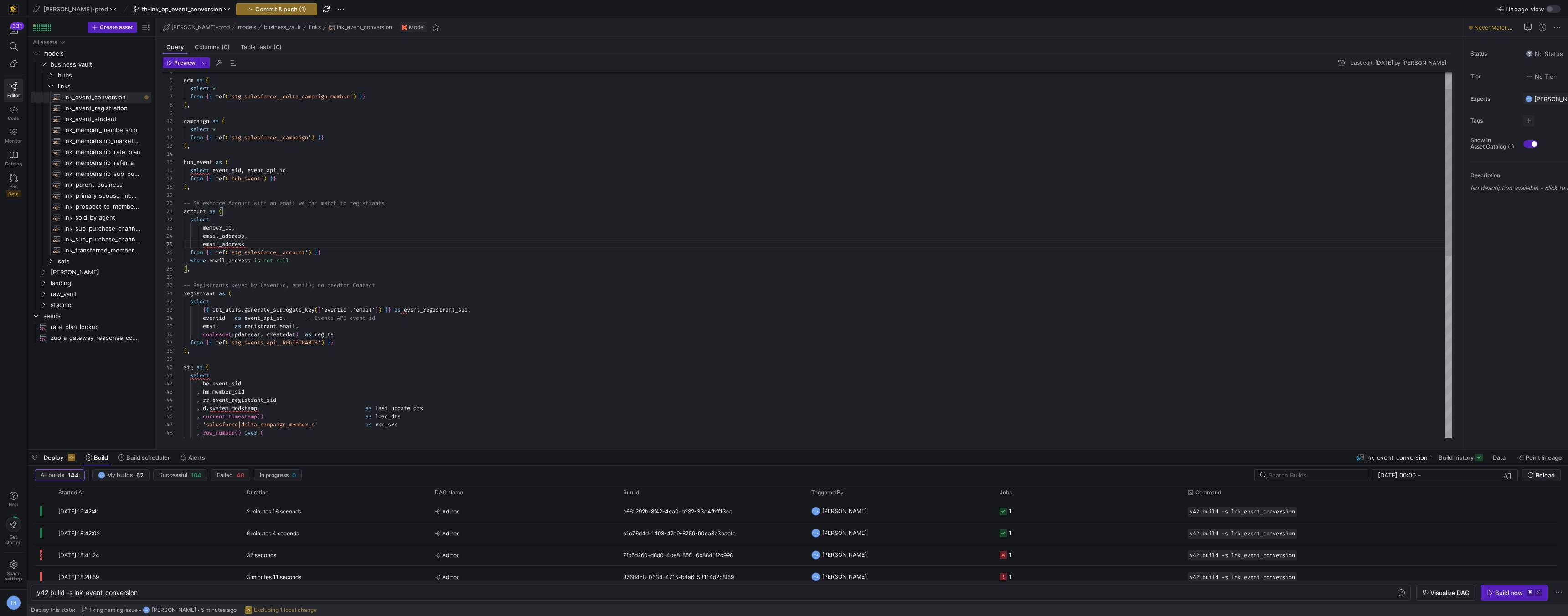
type textarea "account as ( select member_id, email_address, email_address from {{ ref('stg_sa…"
click at [367, 129] on div at bounding box center [784, 308] width 1568 height 616
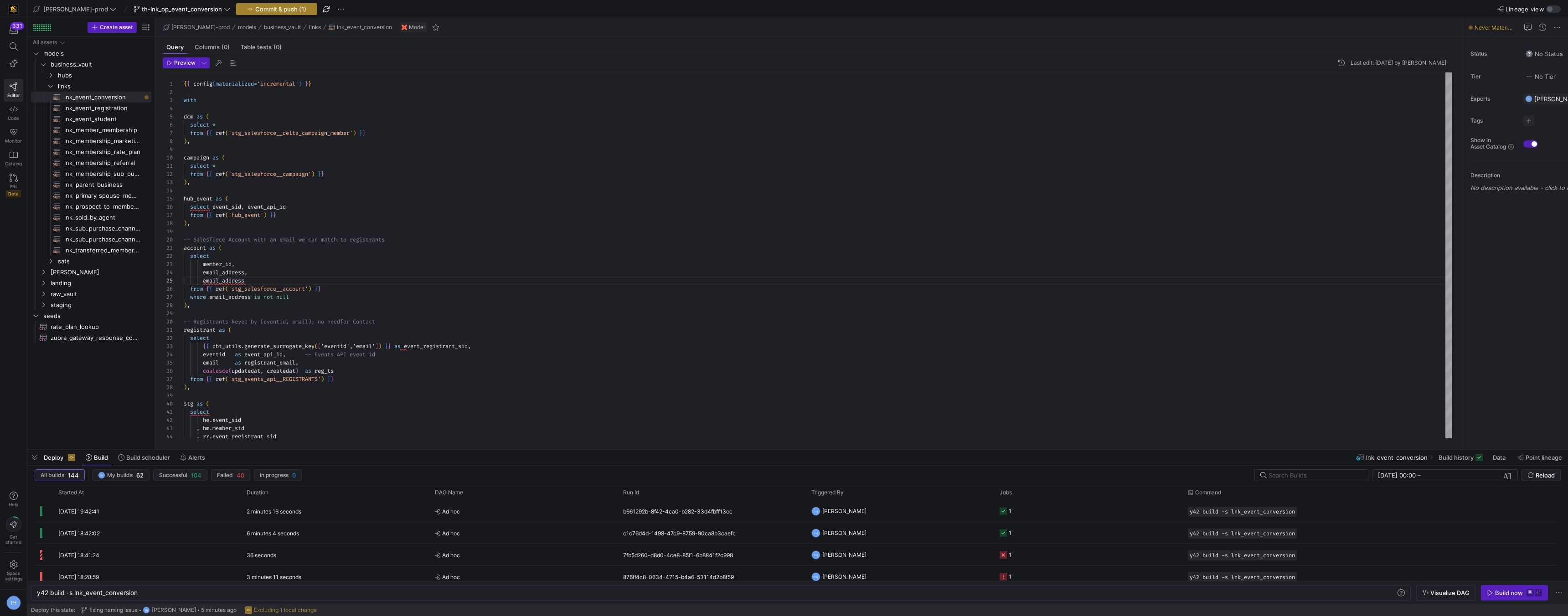
click at [255, 7] on span "Commit & push (1)" at bounding box center [280, 9] width 51 height 8
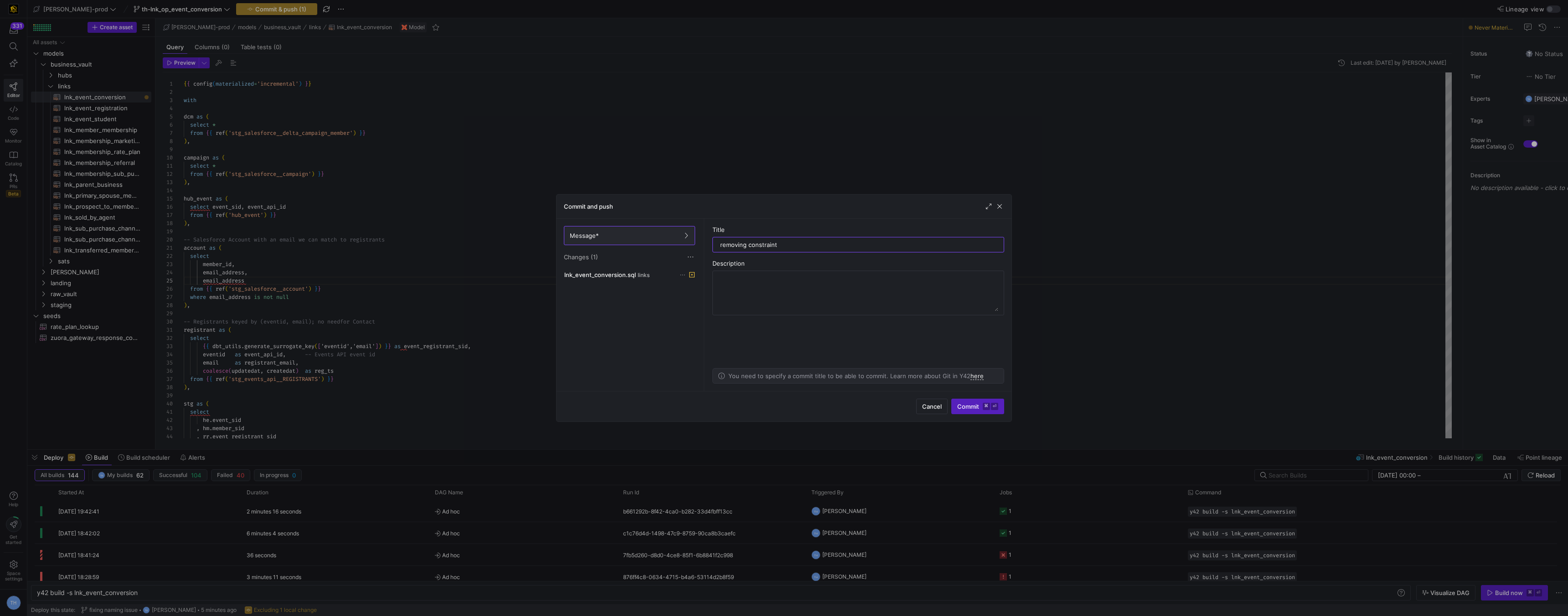
type input "removing constraints"
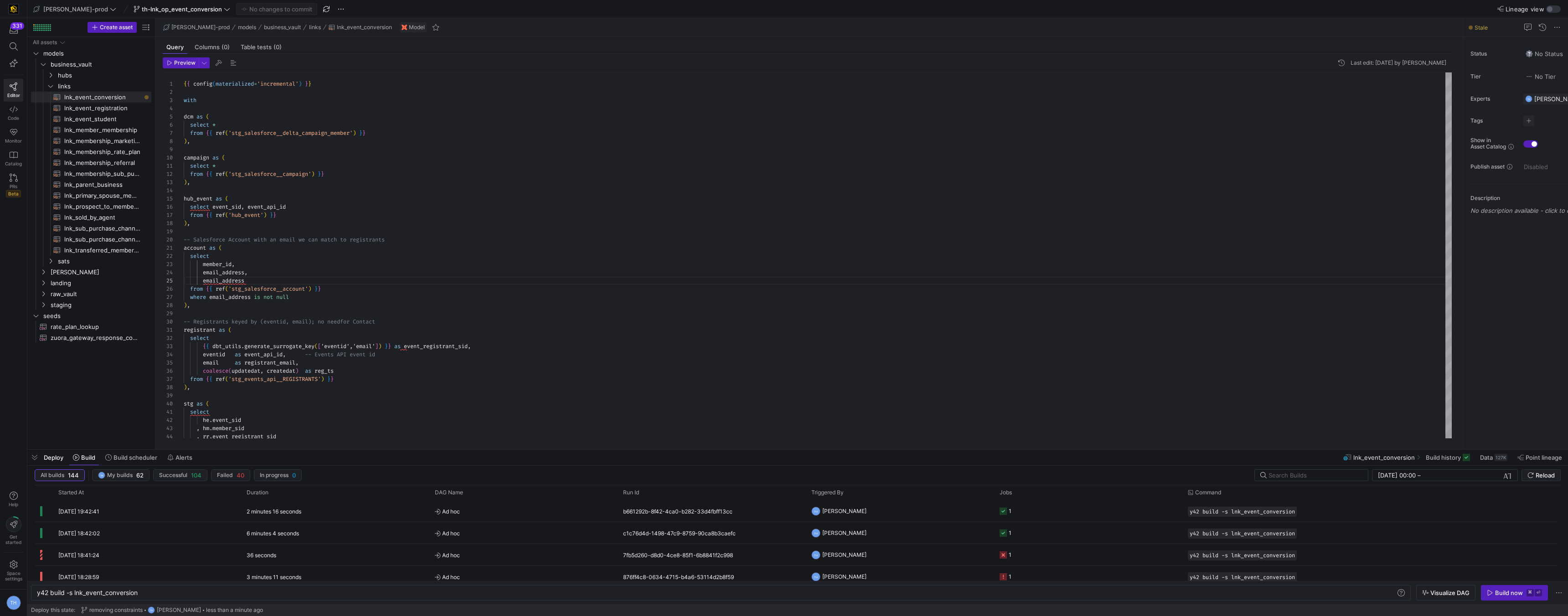
click at [1500, 583] on y42-orchestration-inline-build "y42 build -s lnk_event_conversion y42 build -s lnk_event_conversion Visualize D…" at bounding box center [797, 593] width 1540 height 23
click at [1500, 594] on div "Build now" at bounding box center [1508, 593] width 28 height 8
click at [906, 508] on y42-orchestration-triggered-by "TH [PERSON_NAME]" at bounding box center [900, 510] width 177 height 20
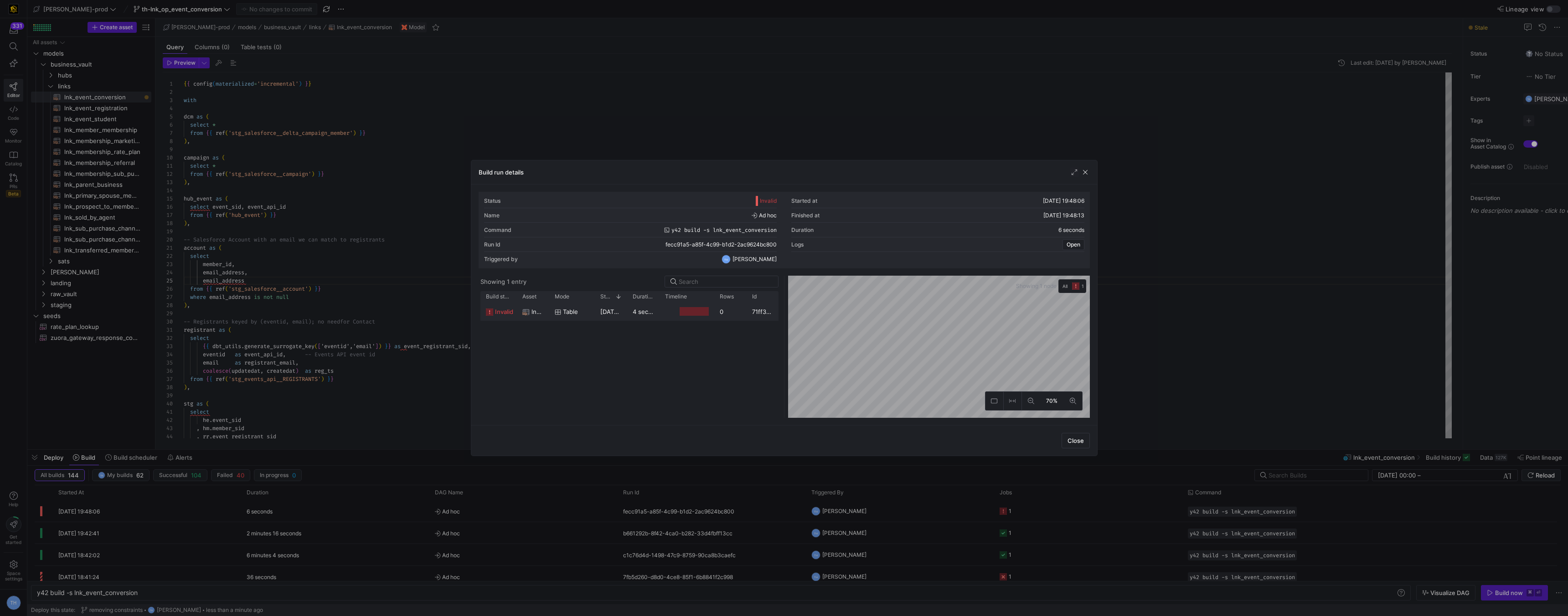
click at [704, 304] on y42-job-duration-timeline-cell-renderer at bounding box center [687, 312] width 44 height 17
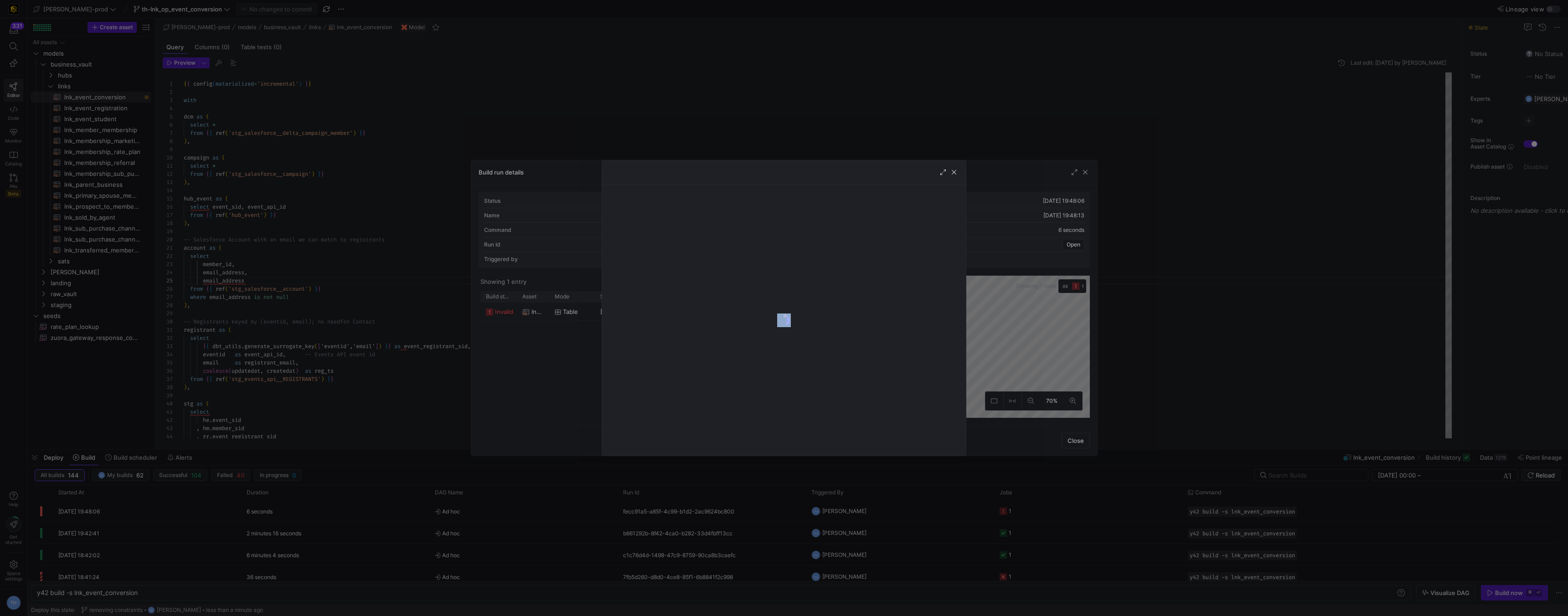
click at [704, 304] on y42-logo-loader at bounding box center [784, 320] width 349 height 256
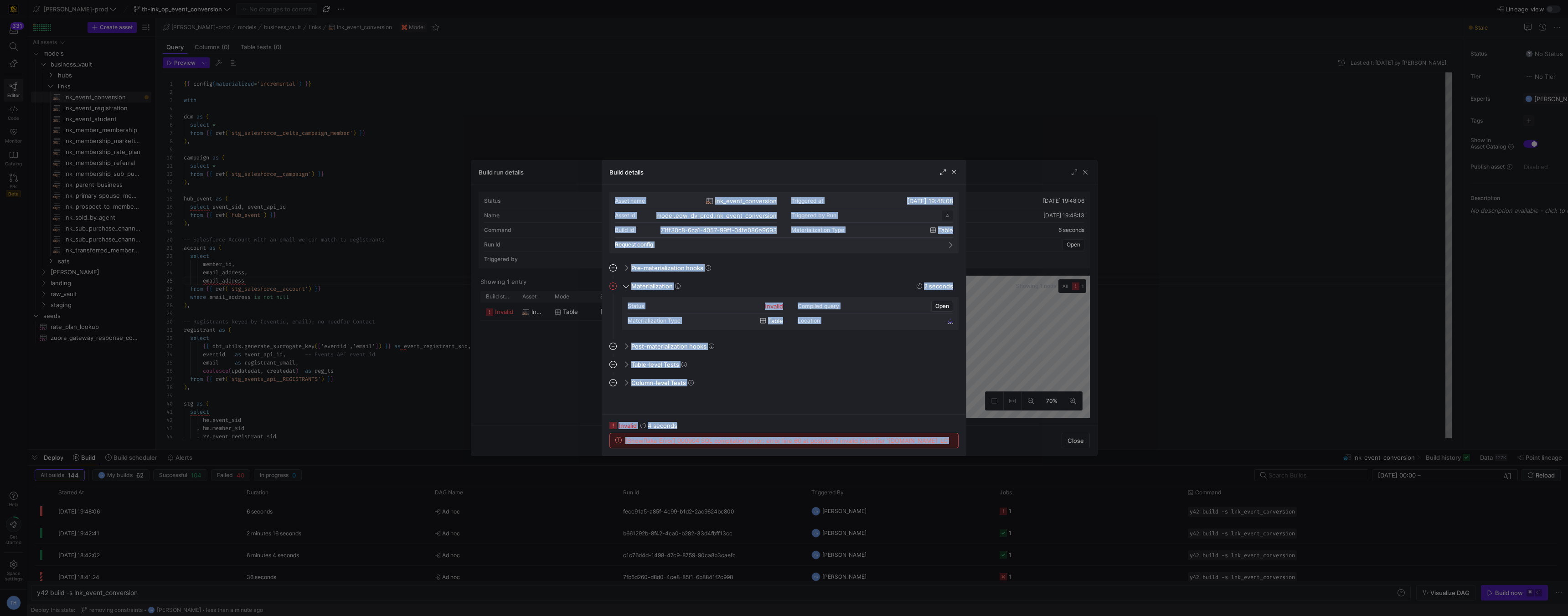
scroll to position [82, 0]
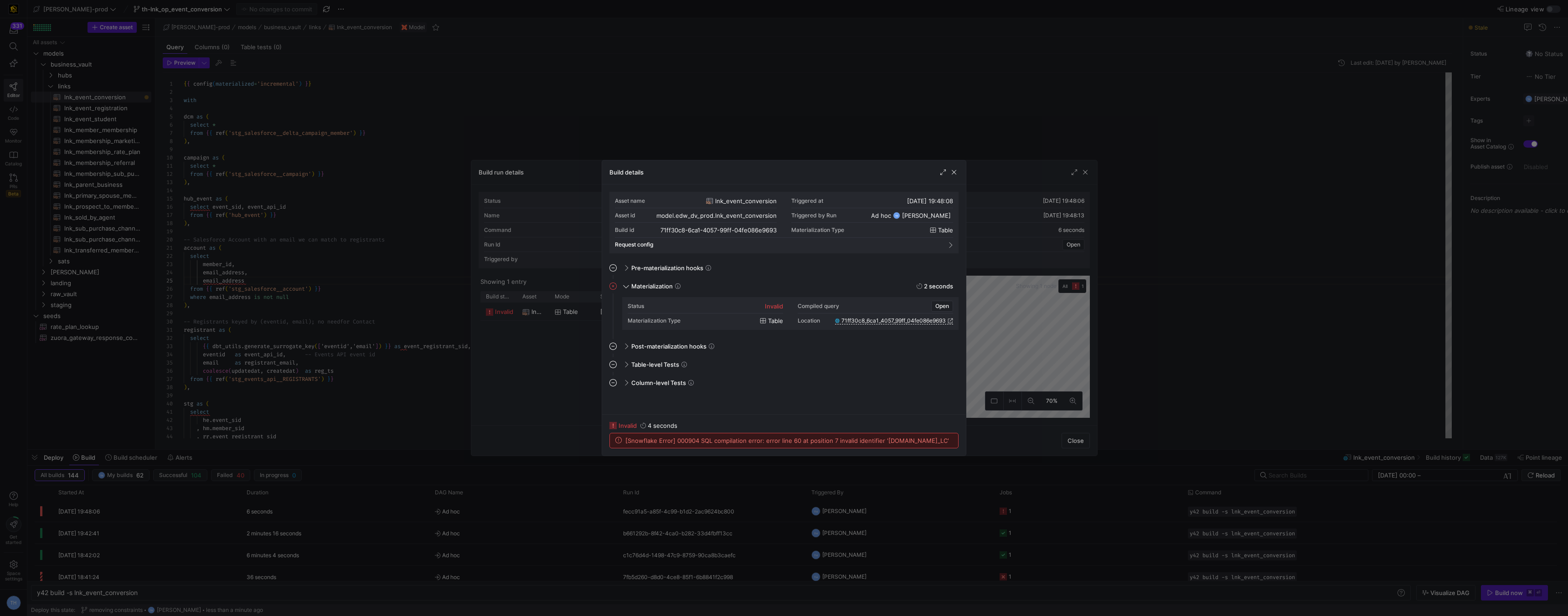
click at [717, 442] on span "[Snowflake Error] 000904 SQL compilation error: error line 60 at position 7 inv…" at bounding box center [787, 440] width 324 height 8
click at [709, 142] on div at bounding box center [784, 308] width 1568 height 616
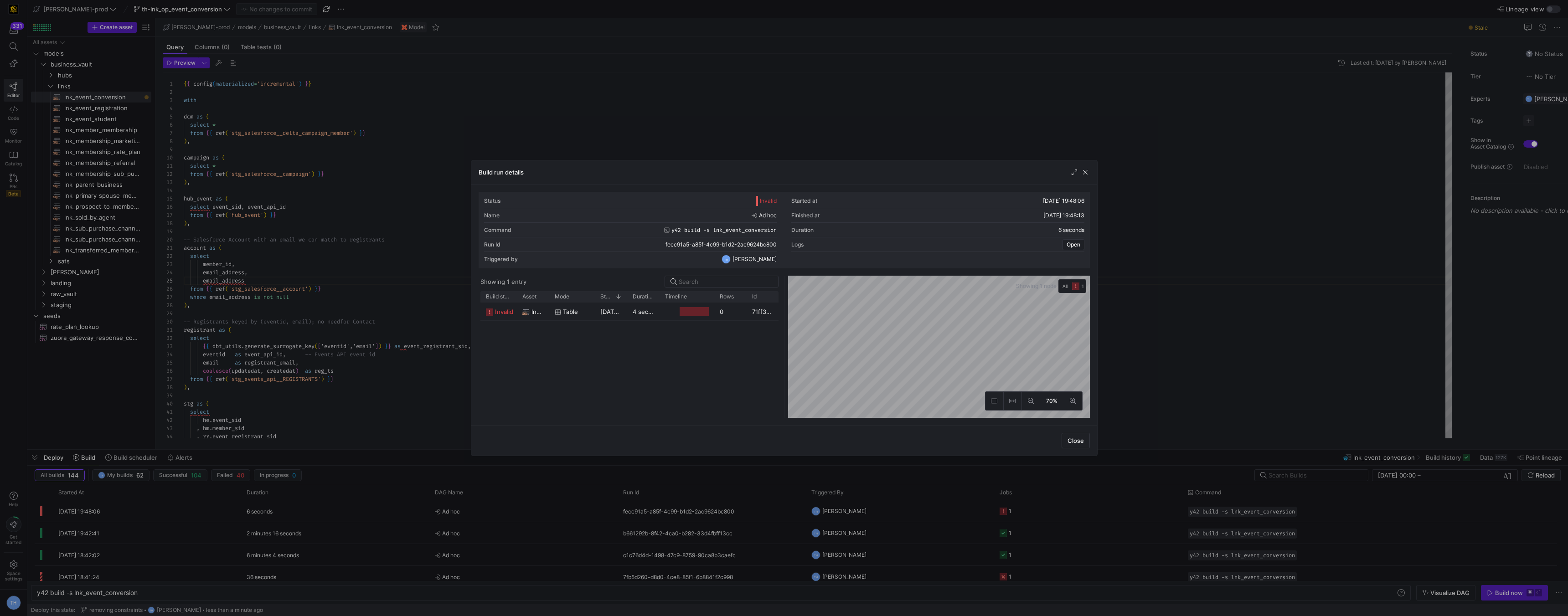
click at [709, 142] on div at bounding box center [784, 308] width 1568 height 616
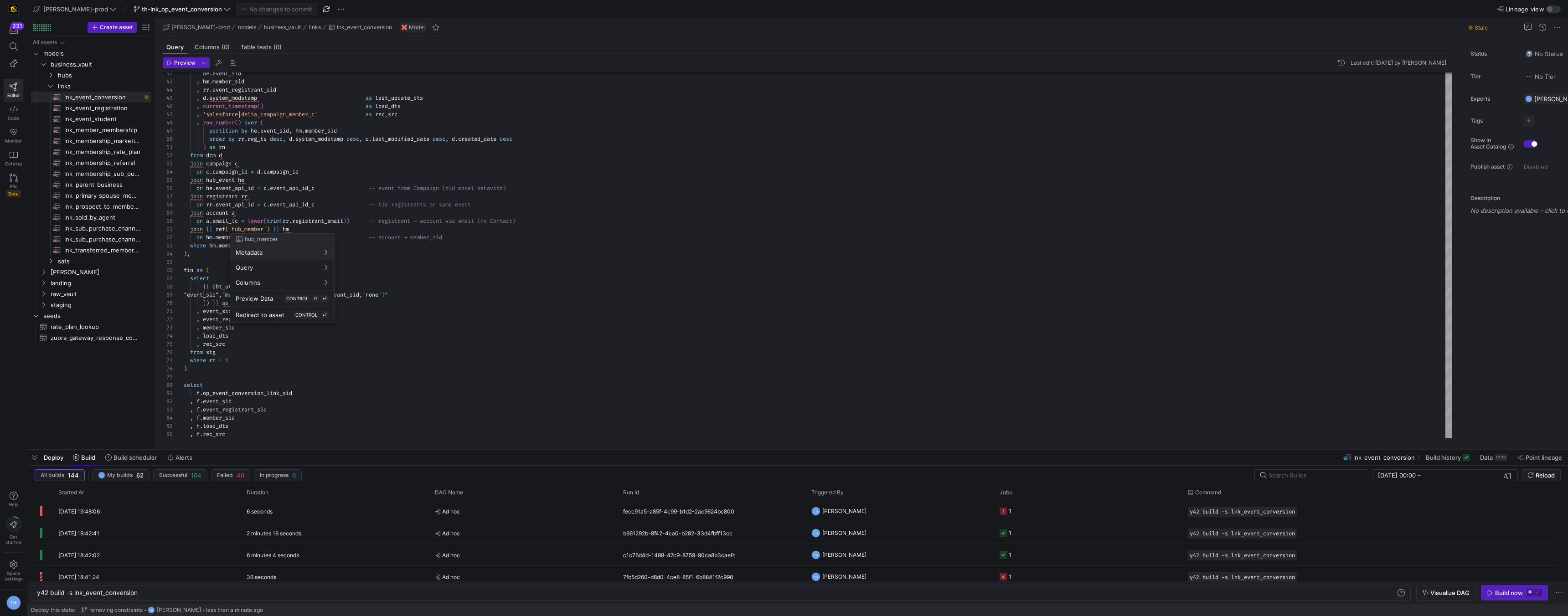
click at [283, 184] on div at bounding box center [784, 308] width 1568 height 616
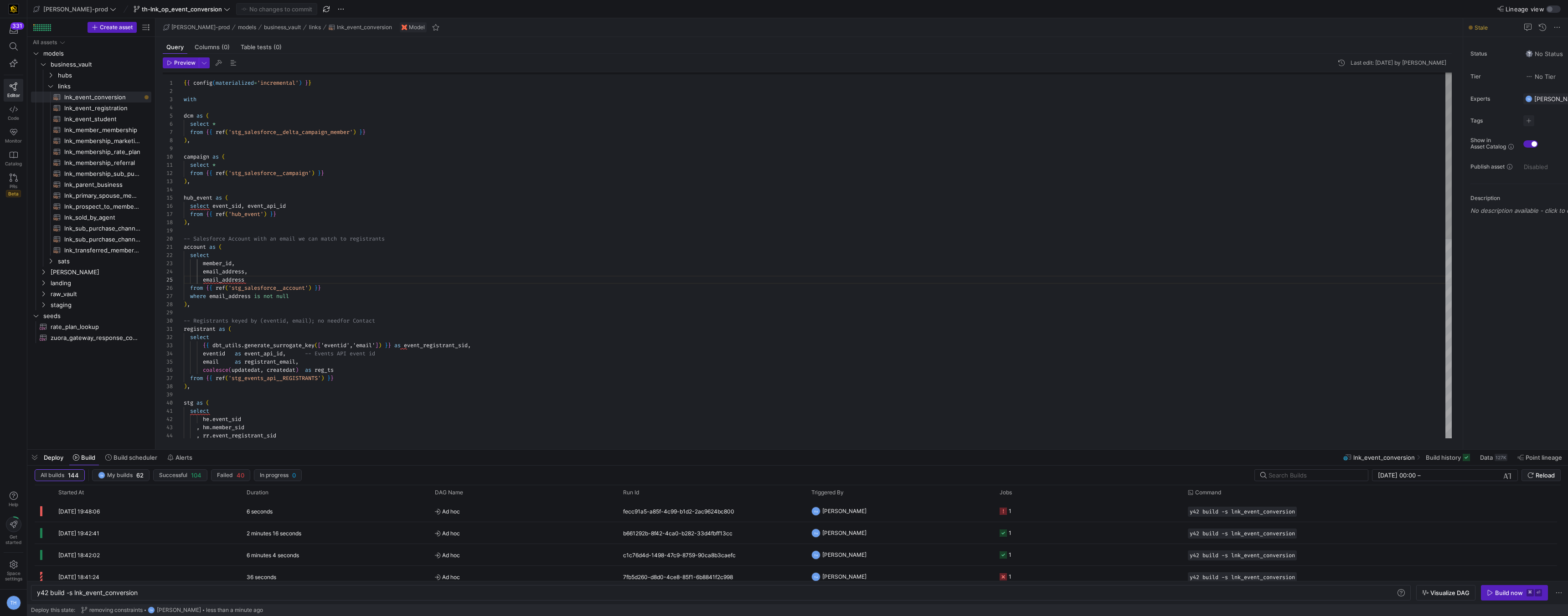
scroll to position [33, 62]
click at [274, 276] on div ", rr . event_registrant_sid , hm . member_sid he . event_sid stg as ( select em…" at bounding box center [818, 473] width 1268 height 803
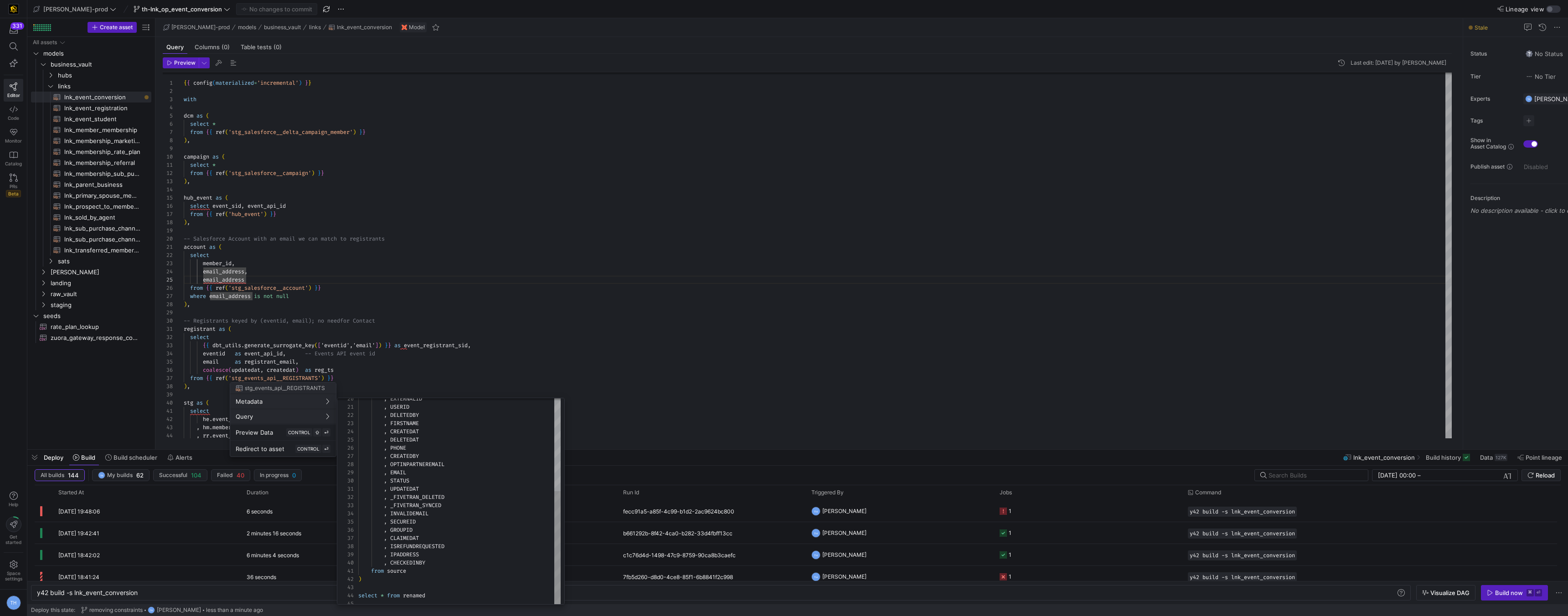
scroll to position [2, 0]
click at [397, 313] on div at bounding box center [784, 308] width 1568 height 616
click at [397, 313] on div ", rr . event_registrant_sid , hm . member_sid he . event_sid stg as ( select em…" at bounding box center [818, 473] width 1268 height 803
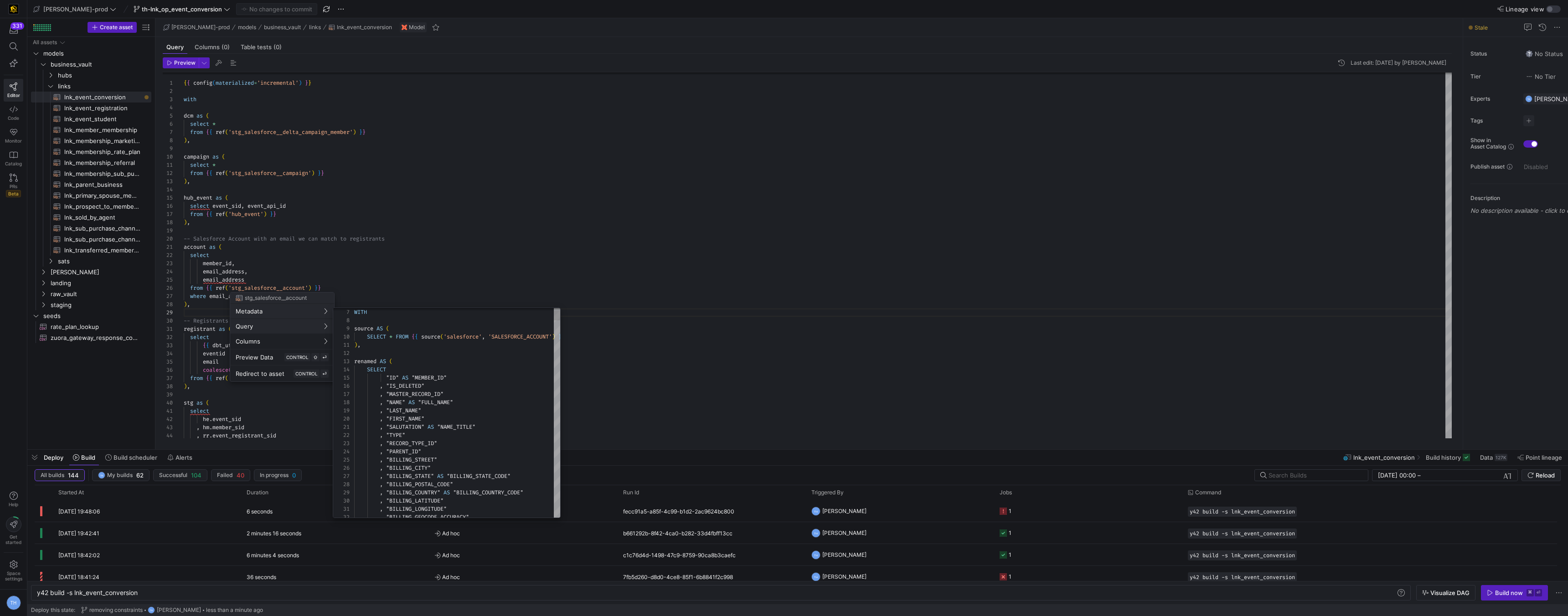
scroll to position [82, 0]
click at [387, 204] on div at bounding box center [784, 308] width 1568 height 616
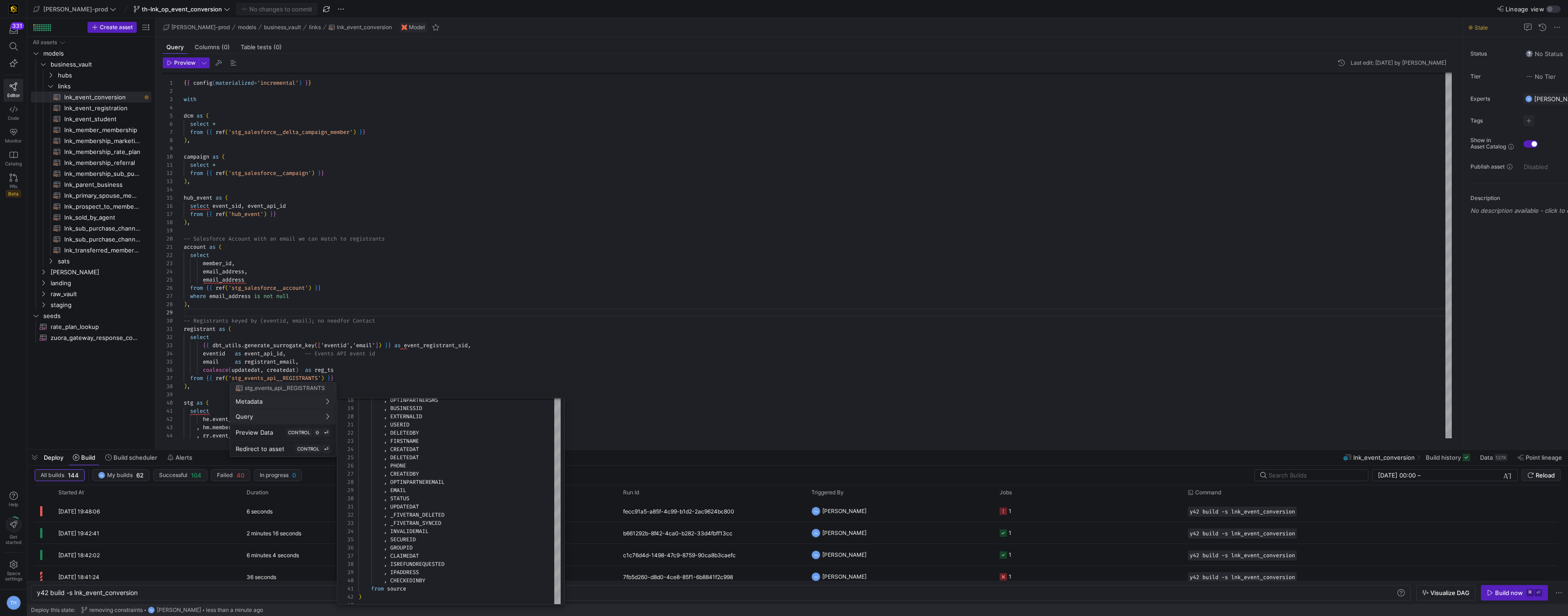
click at [392, 352] on div at bounding box center [784, 308] width 1568 height 616
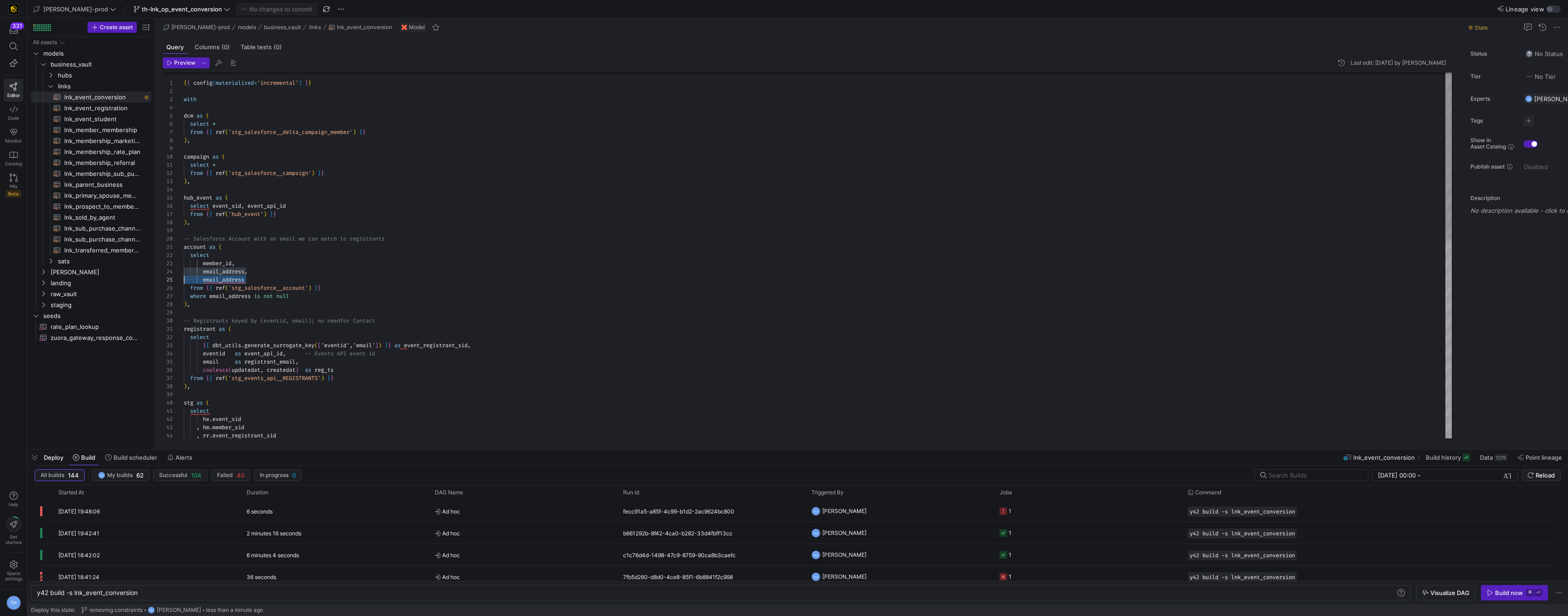
scroll to position [33, 0]
drag, startPoint x: 255, startPoint y: 279, endPoint x: 126, endPoint y: 279, distance: 129.0
click at [184, 279] on div ", rr . event_registrant_sid , hm . member_sid he . event_sid stg as ( select em…" at bounding box center [818, 473] width 1268 height 803
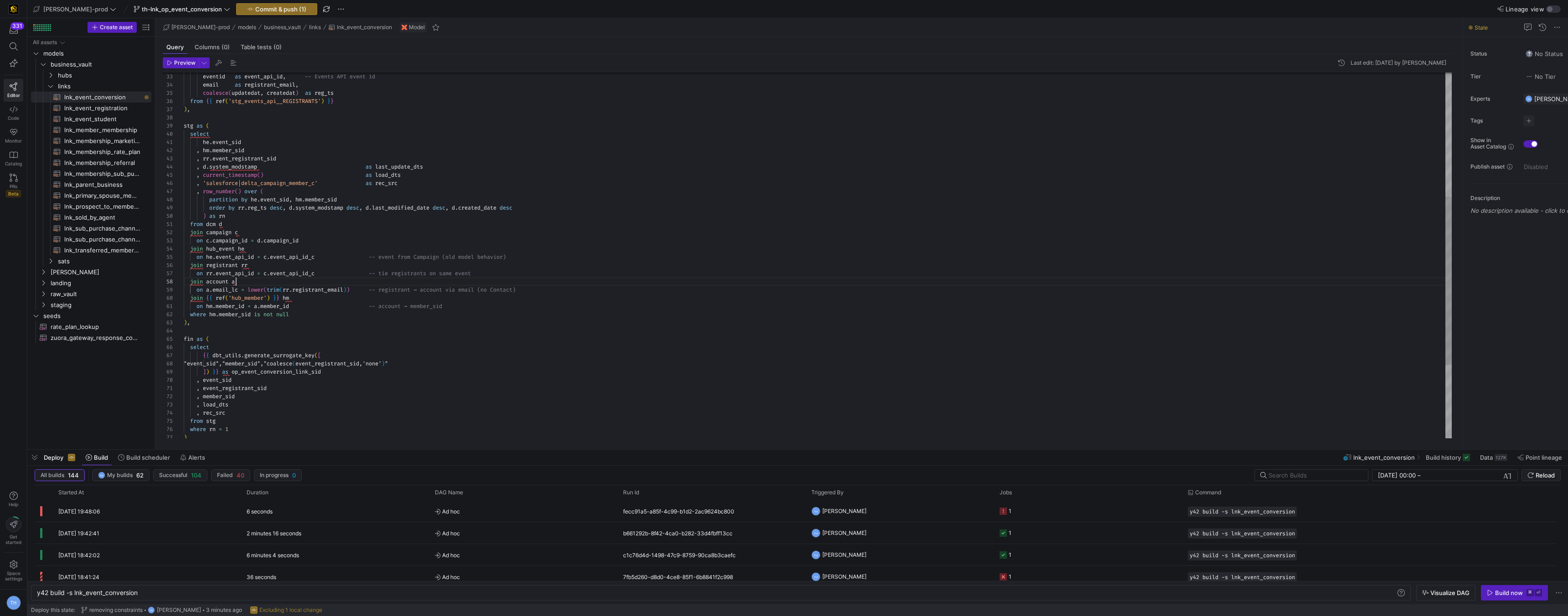
click at [342, 285] on div ", rr . event_registrant_sid , hm . member_sid he . event_sid stg as ( select em…" at bounding box center [818, 200] width 1268 height 795
click at [358, 288] on div ", rr . event_registrant_sid , hm . member_sid he . event_sid stg as ( select em…" at bounding box center [818, 200] width 1268 height 795
click at [284, 289] on div ", rr . event_registrant_sid , hm . member_sid he . event_sid stg as ( select em…" at bounding box center [818, 200] width 1268 height 795
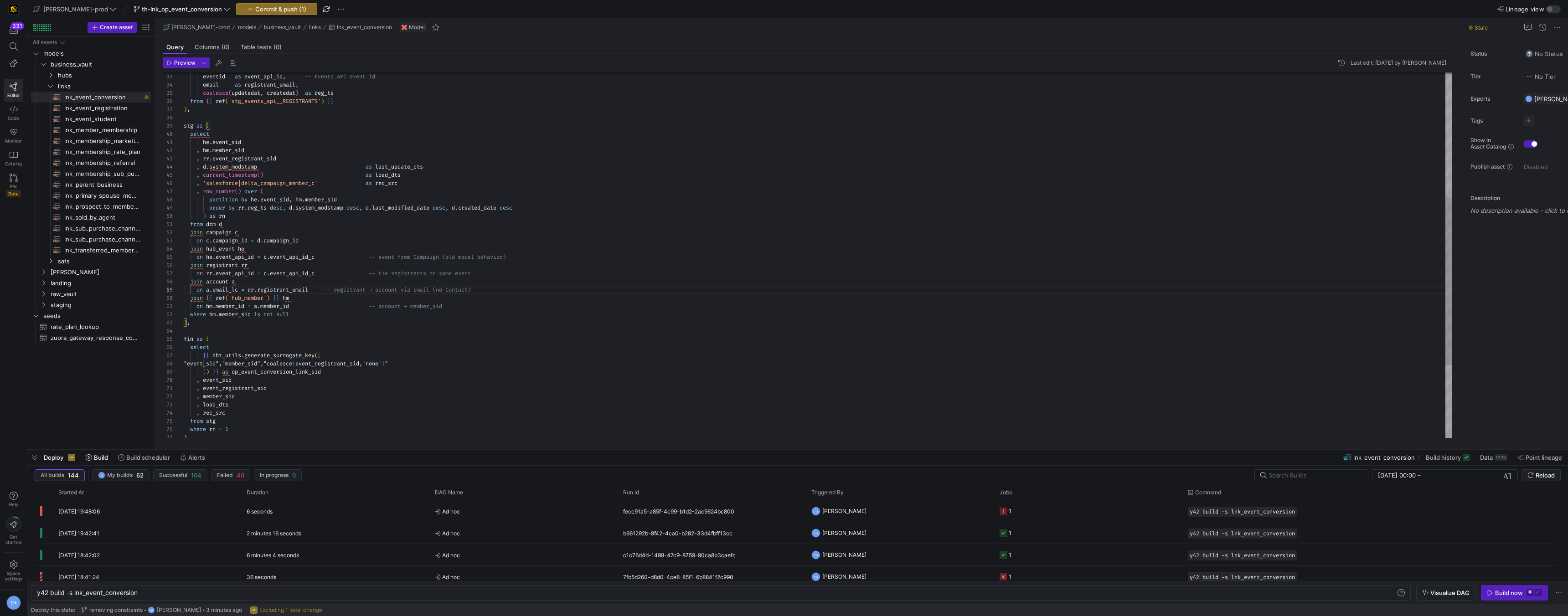
click at [238, 288] on div ", rr . event_registrant_sid , hm . member_sid he . event_sid stg as ( select em…" at bounding box center [818, 200] width 1268 height 795
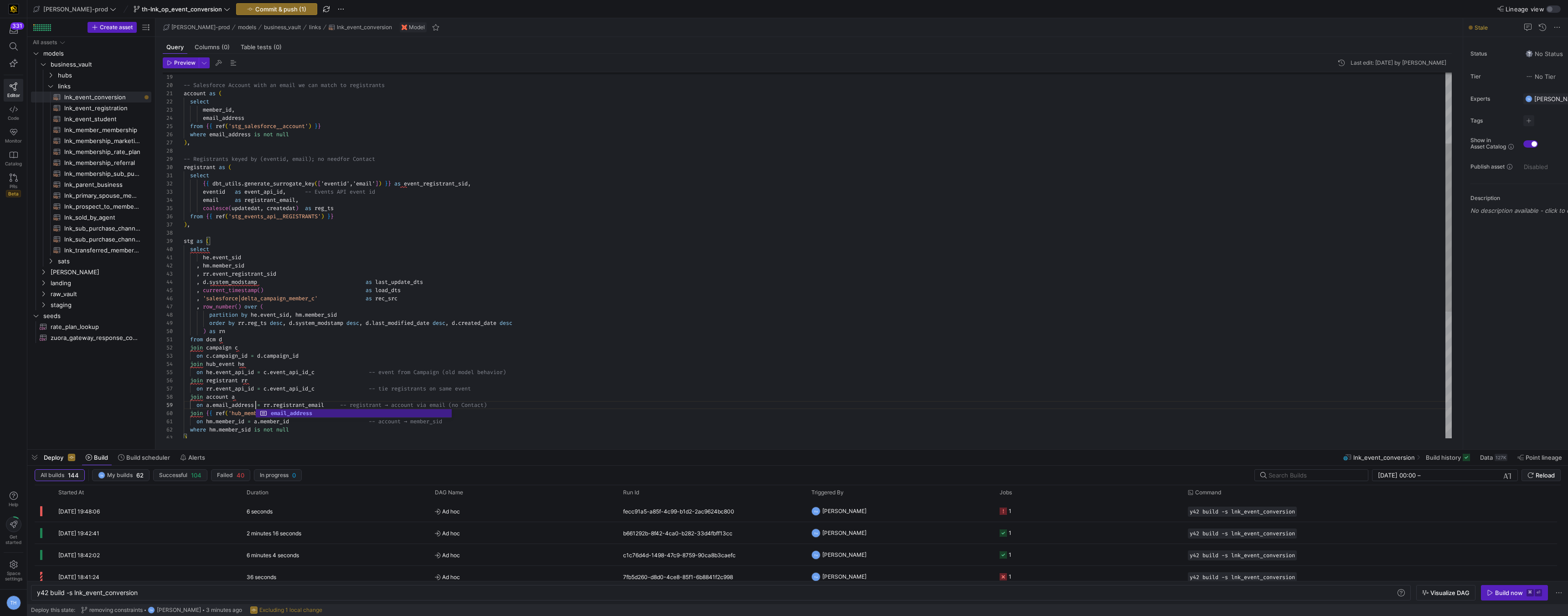
scroll to position [65, 108]
click at [293, 325] on div ", rr . event_registrant_sid , hm . member_sid he . event_sid stg as ( select em…" at bounding box center [818, 315] width 1268 height 795
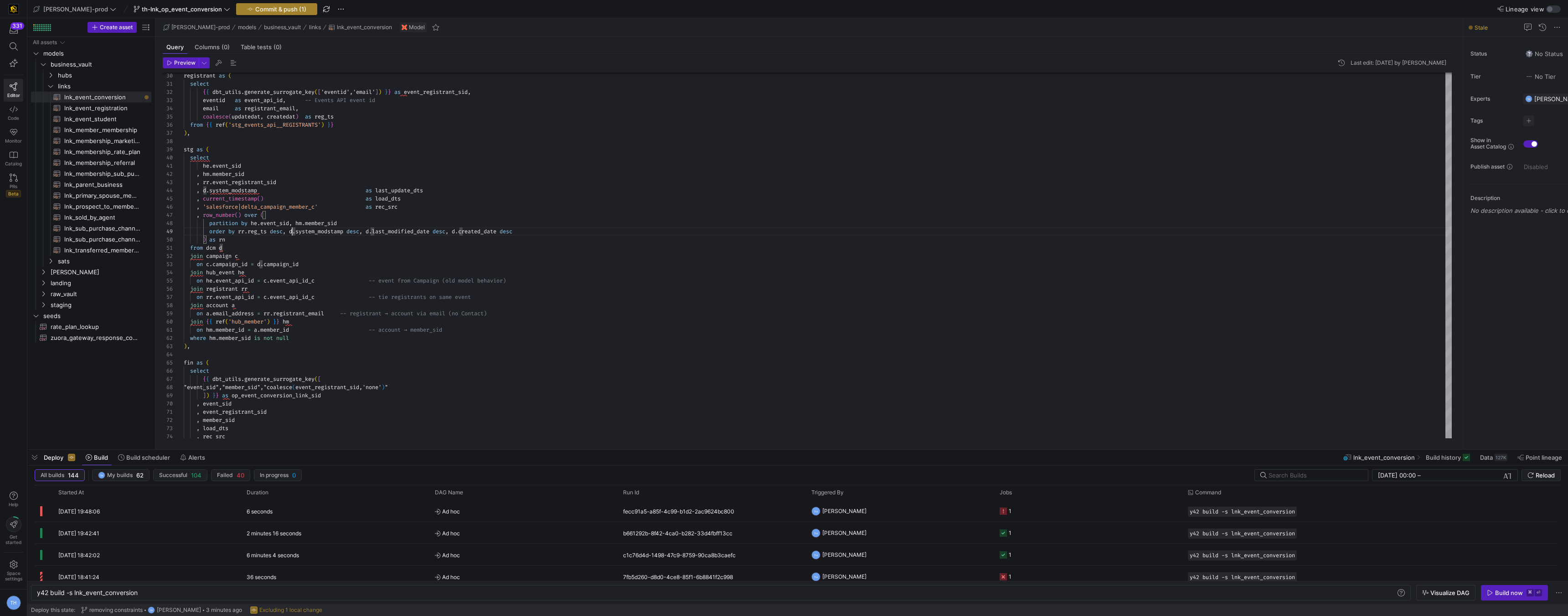
type textarea "he.event_sid , hm.member_sid , rr.event_registrant_sid , d.system_modstamp as l…"
click at [260, 6] on span "Commit & push (1)" at bounding box center [280, 9] width 51 height 8
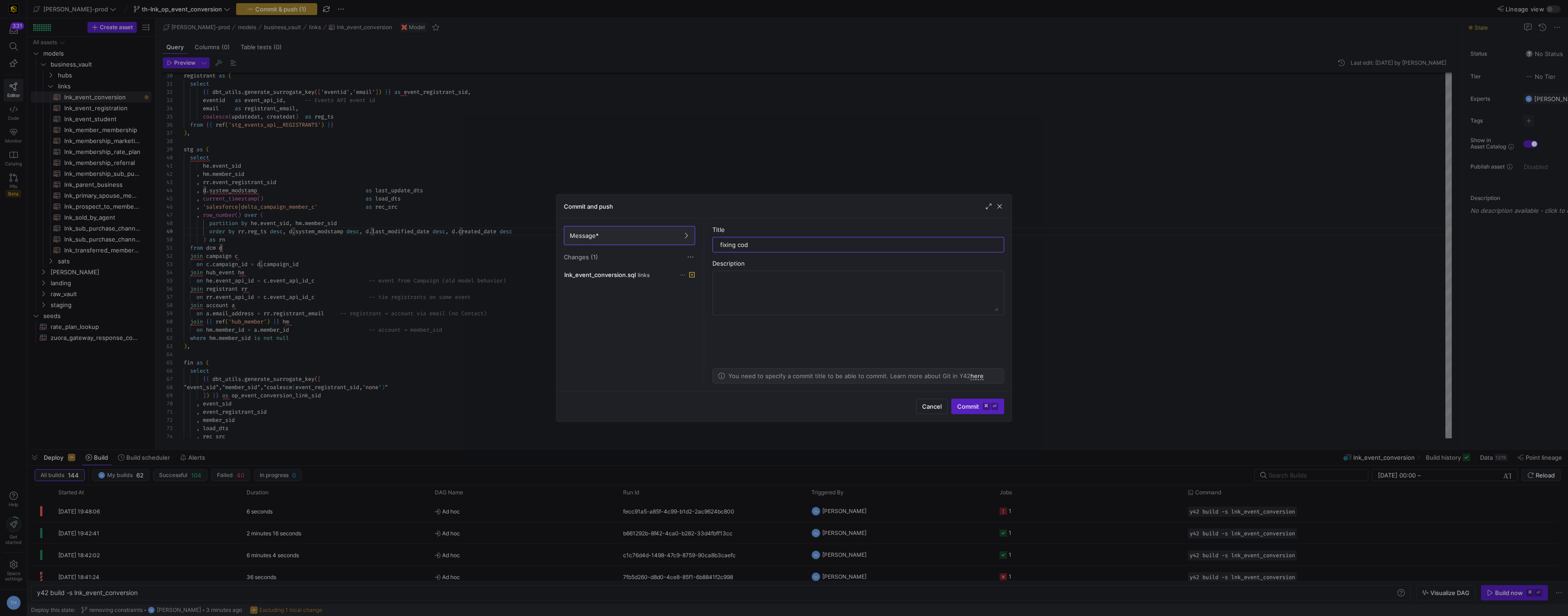
type input "fixing code"
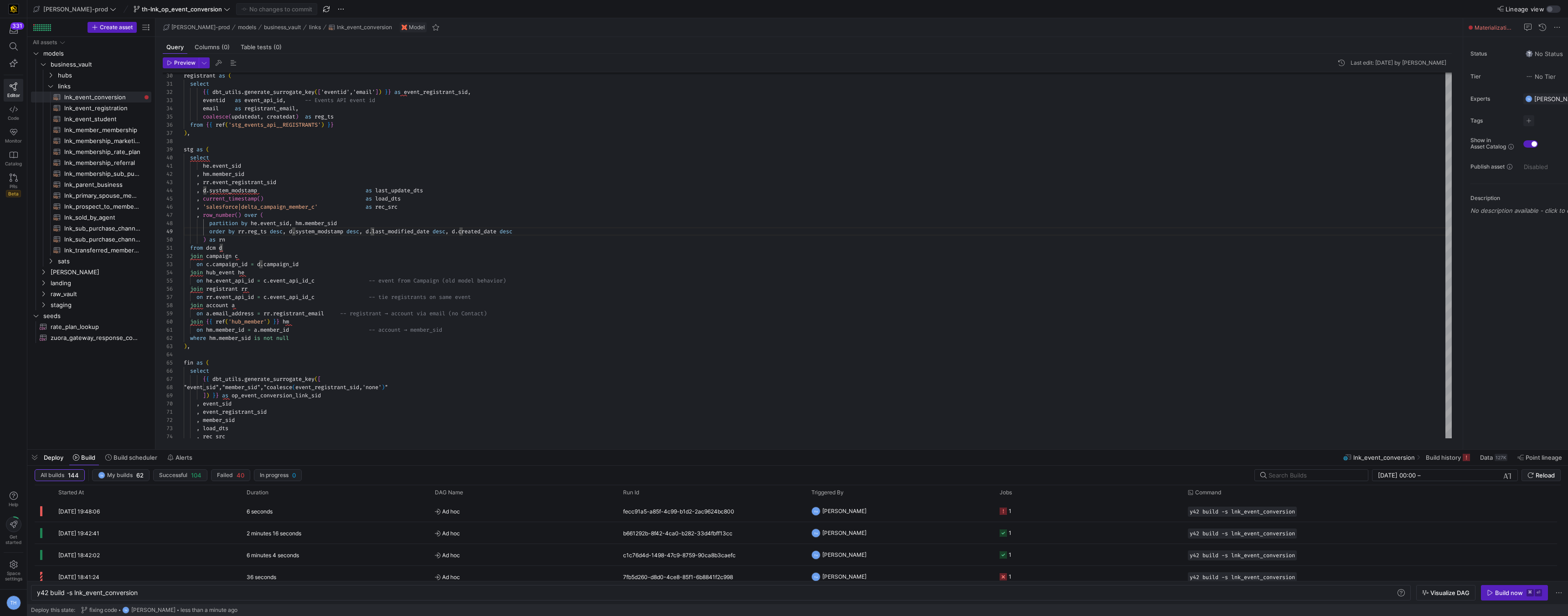
click at [1516, 593] on div "Build now" at bounding box center [1508, 593] width 28 height 8
click at [395, 511] on div "45 seconds" at bounding box center [335, 511] width 189 height 22
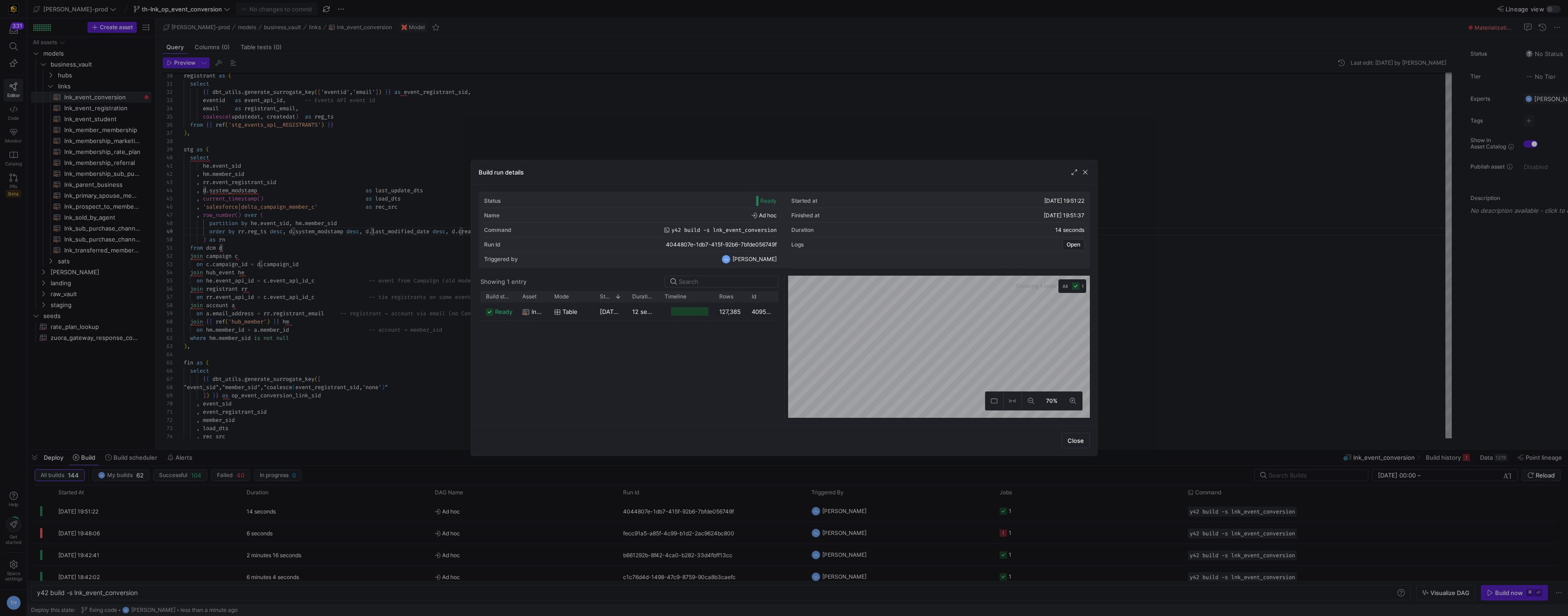
click at [434, 98] on div at bounding box center [784, 308] width 1568 height 616
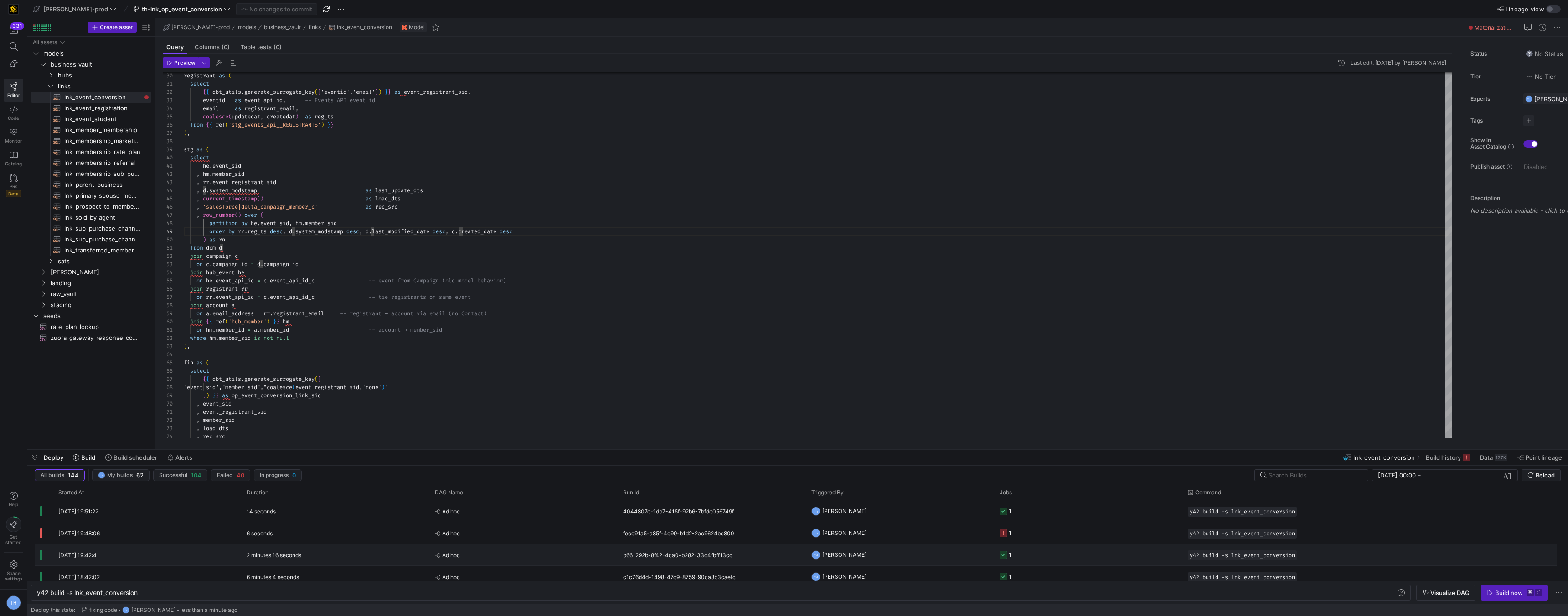
click at [554, 546] on span "Ad hoc" at bounding box center [523, 556] width 177 height 22
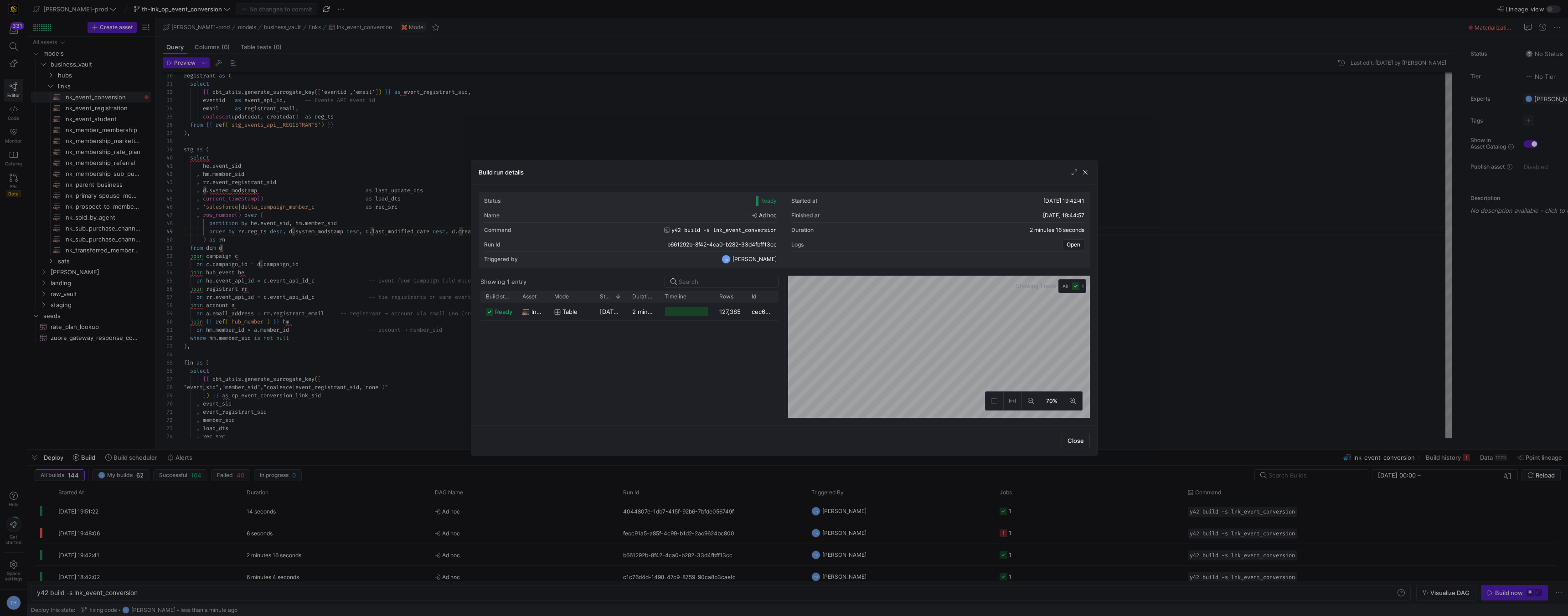
click at [777, 164] on div "Build run details" at bounding box center [784, 172] width 626 height 24
click at [760, 132] on div at bounding box center [784, 308] width 1568 height 616
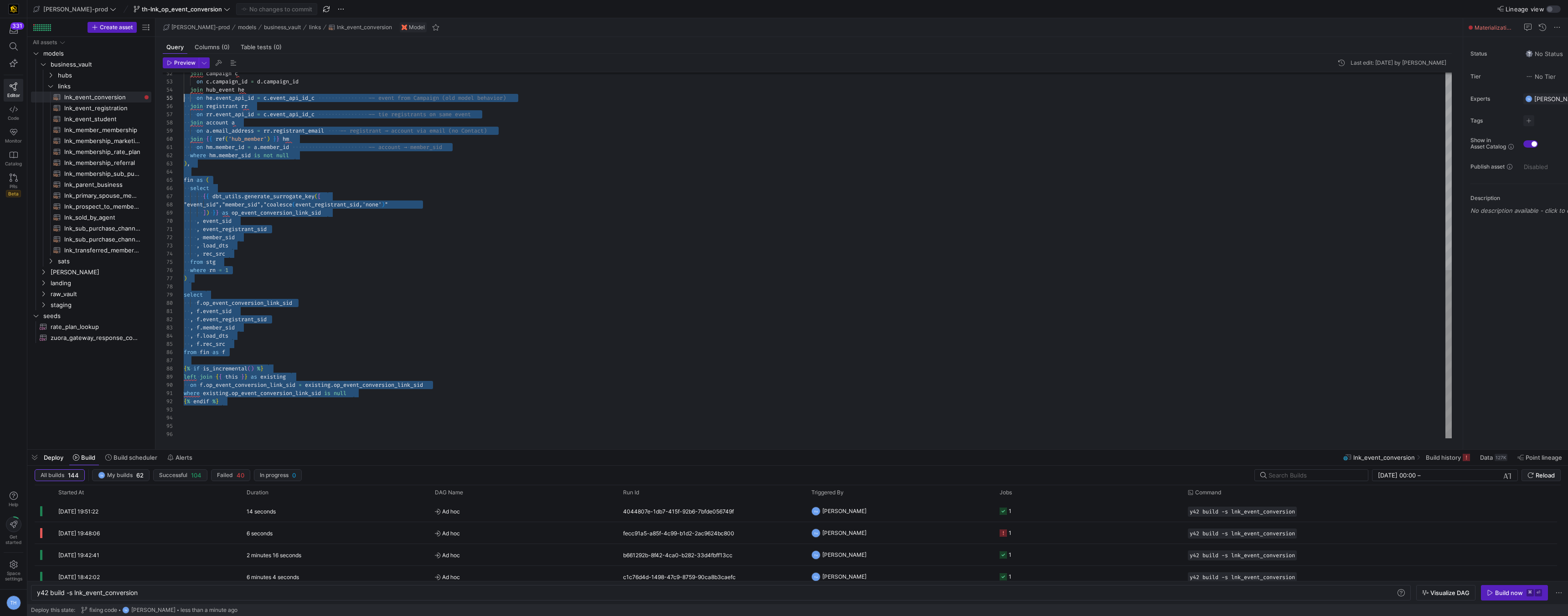
scroll to position [0, 0]
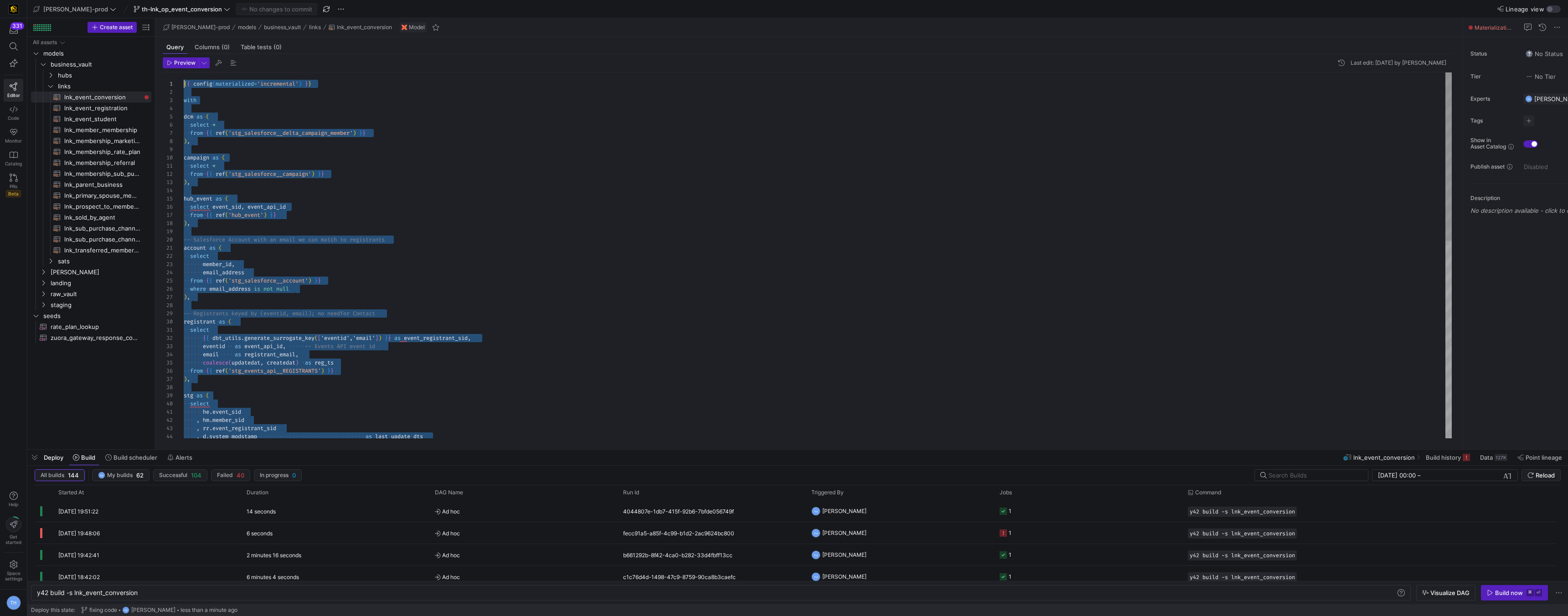
drag, startPoint x: 181, startPoint y: 97, endPoint x: 118, endPoint y: -40, distance: 150.8
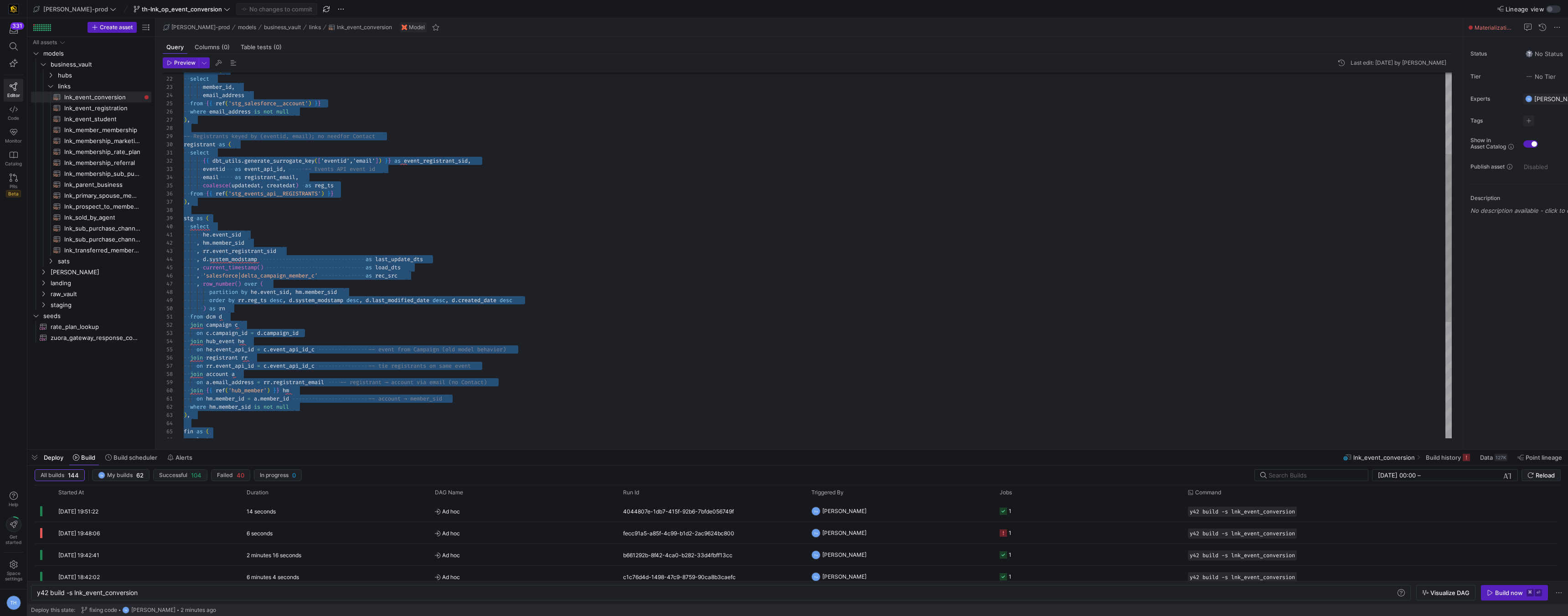
click at [280, 299] on div "stg as ( select he . event_sid , hm . member_sid , rr . event_registrant_sid , …" at bounding box center [818, 292] width 1268 height 795
click at [542, 225] on div "stg as ( select he . event_sid , hm . member_sid , rr . event_registrant_sid , …" at bounding box center [818, 292] width 1268 height 795
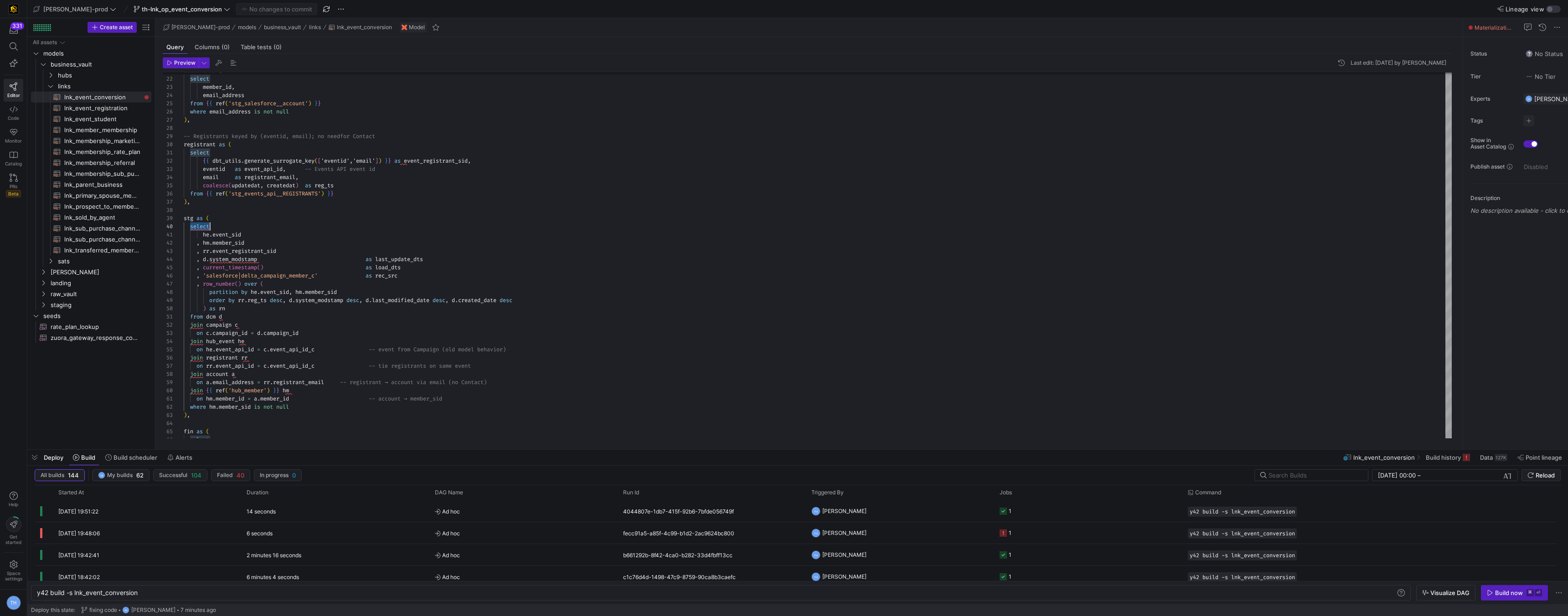
type textarea "he.event_sid , hm.member_sid , rr.event_registrant_sid , d.system_modstamp as l…"
click at [399, 308] on div "stg as ( select he . event_sid , hm . member_sid , rr . event_registrant_sid , …" at bounding box center [818, 292] width 1268 height 795
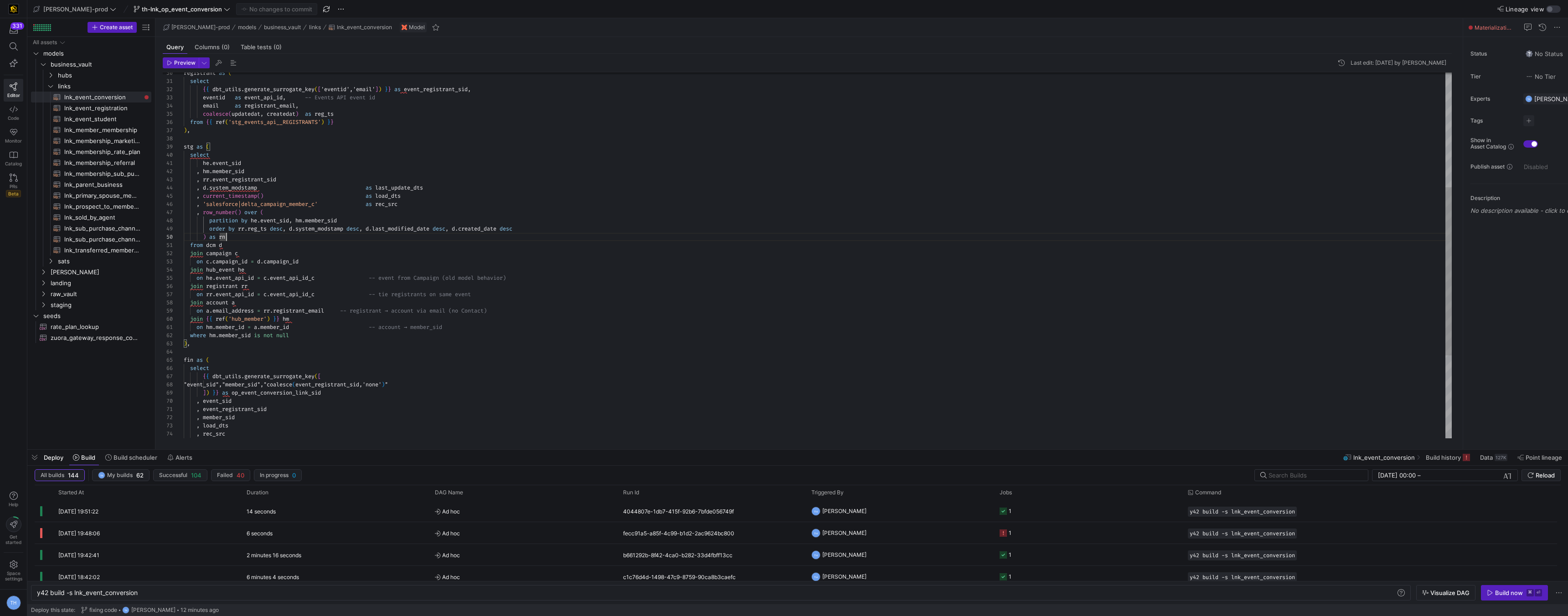
click at [342, 207] on div "join campaign c on c . campaign_id = d . campaign_id join hub_event he on he . …" at bounding box center [818, 221] width 1268 height 795
